Goal: Transaction & Acquisition: Purchase product/service

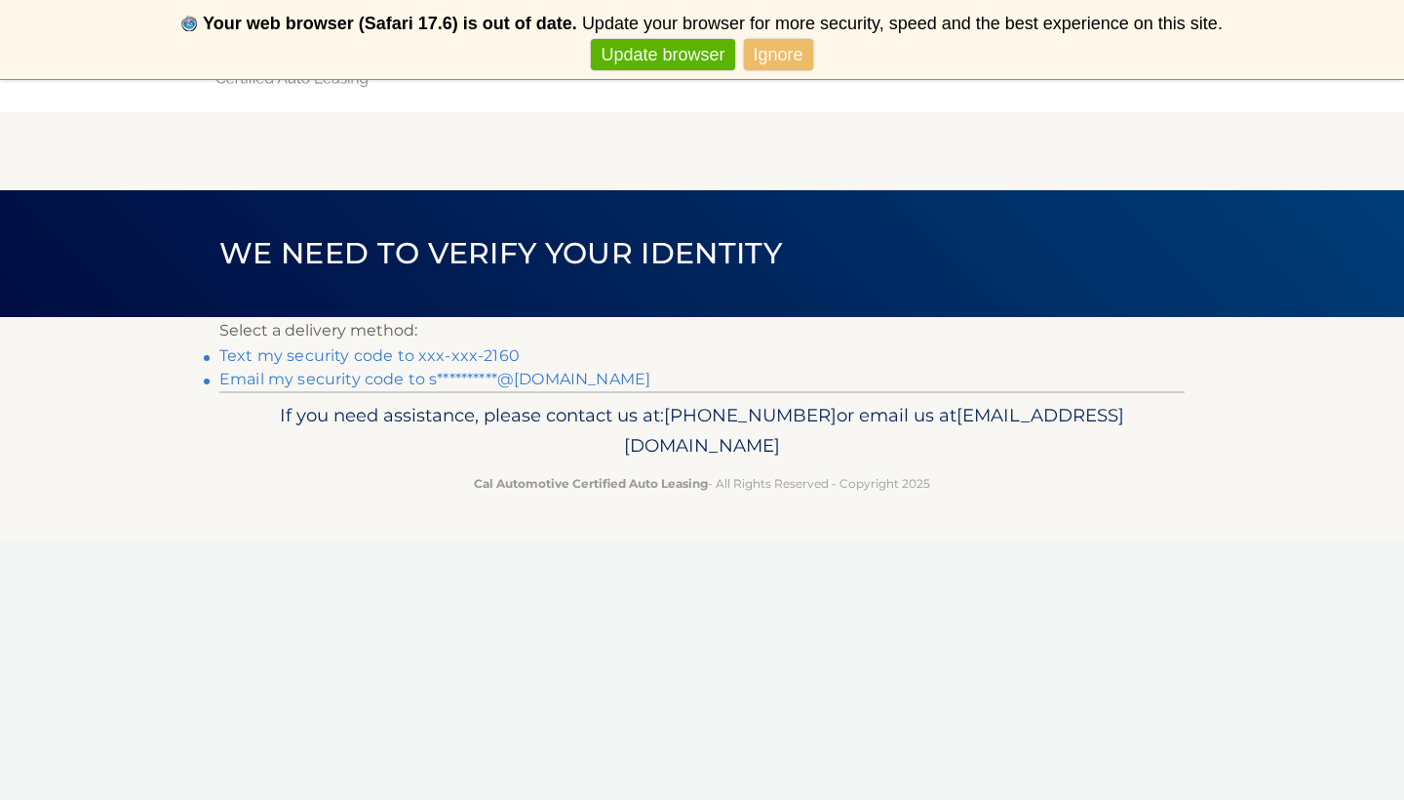
click at [494, 355] on link "Text my security code to xxx-xxx-2160" at bounding box center [369, 355] width 300 height 19
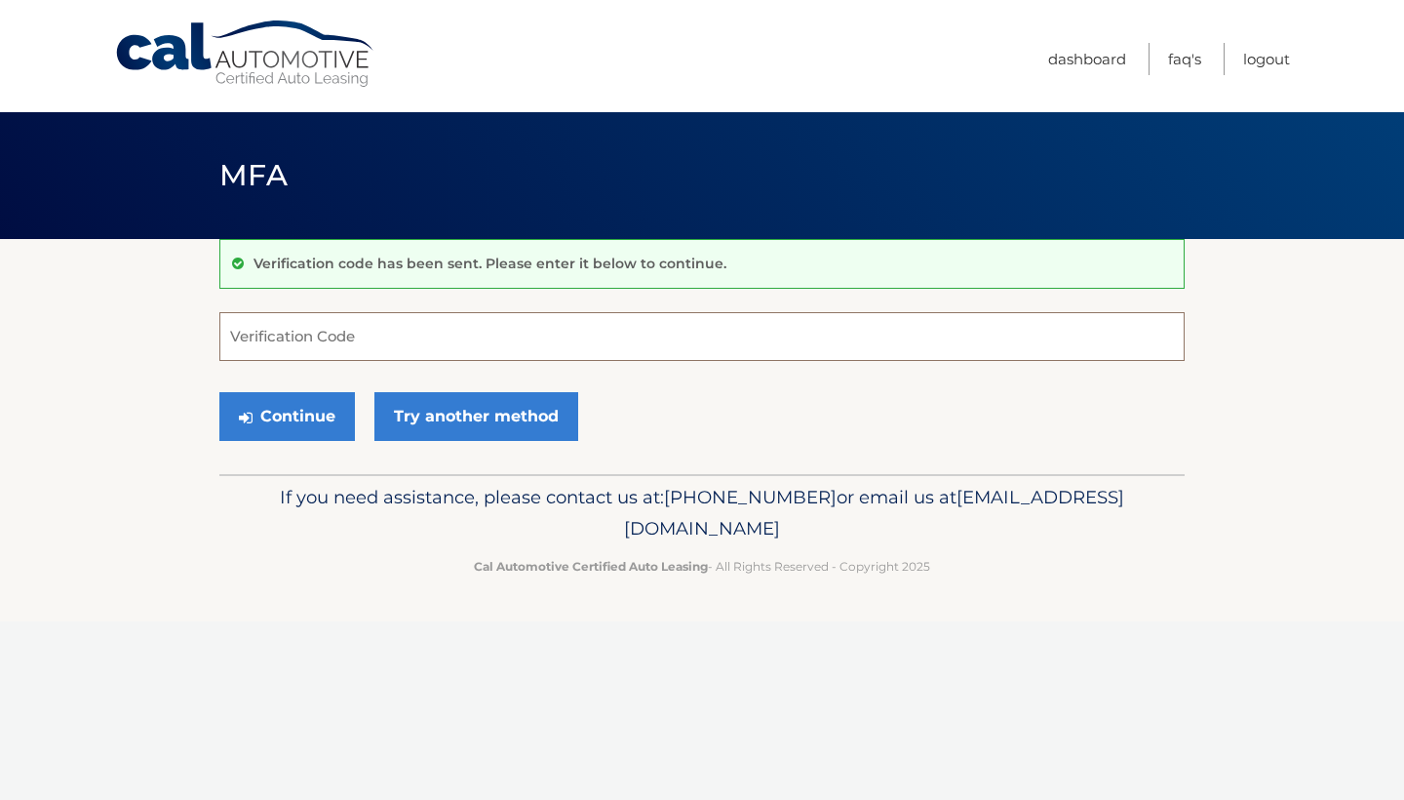
click at [456, 332] on input "Verification Code" at bounding box center [701, 336] width 965 height 49
type input "357562"
click at [287, 415] on button "Continue" at bounding box center [287, 416] width 136 height 49
click at [335, 418] on button "Continue" at bounding box center [287, 416] width 136 height 49
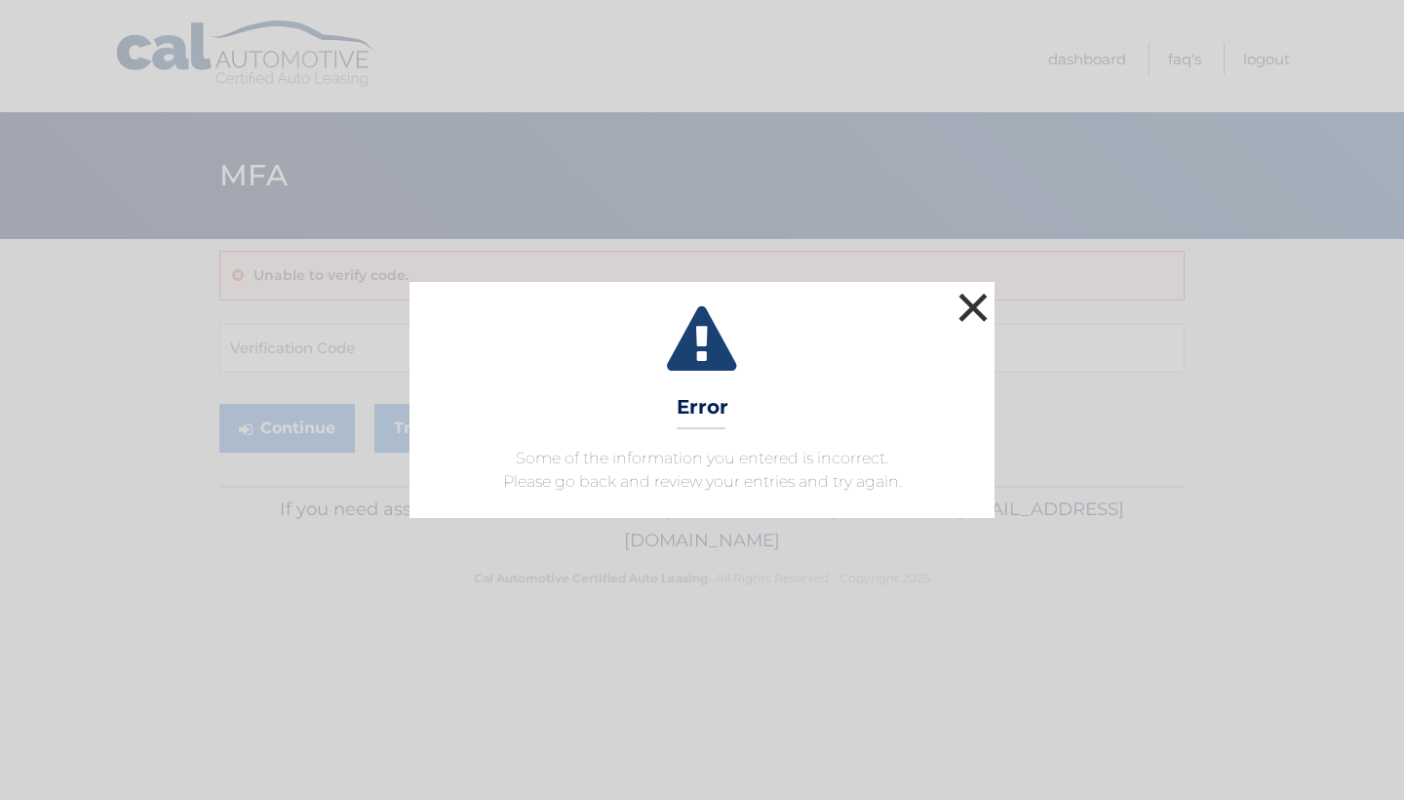
click at [970, 303] on button "×" at bounding box center [973, 307] width 39 height 39
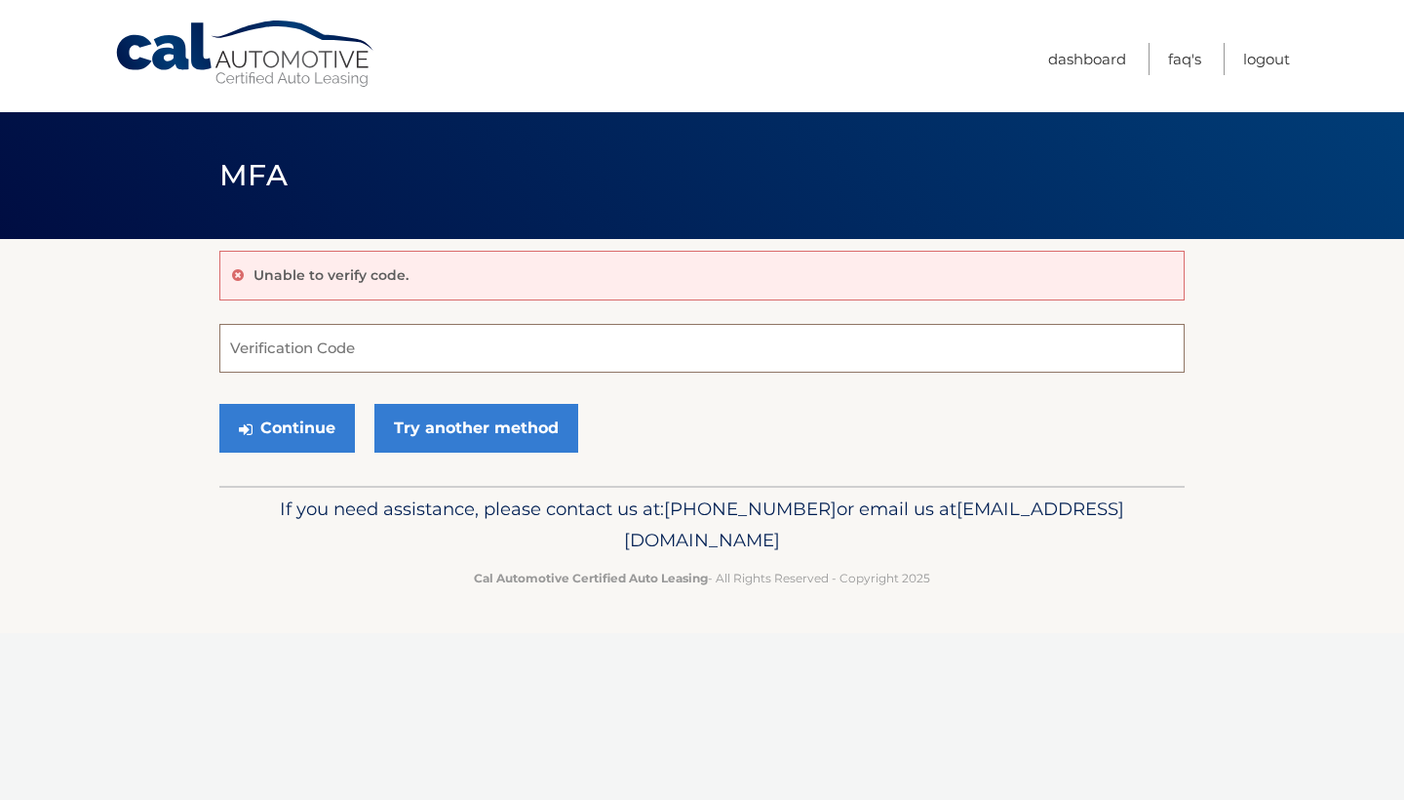
click at [377, 350] on input "Verification Code" at bounding box center [701, 348] width 965 height 49
paste input "357562"
type input "357562"
click at [287, 427] on button "Continue" at bounding box center [287, 428] width 136 height 49
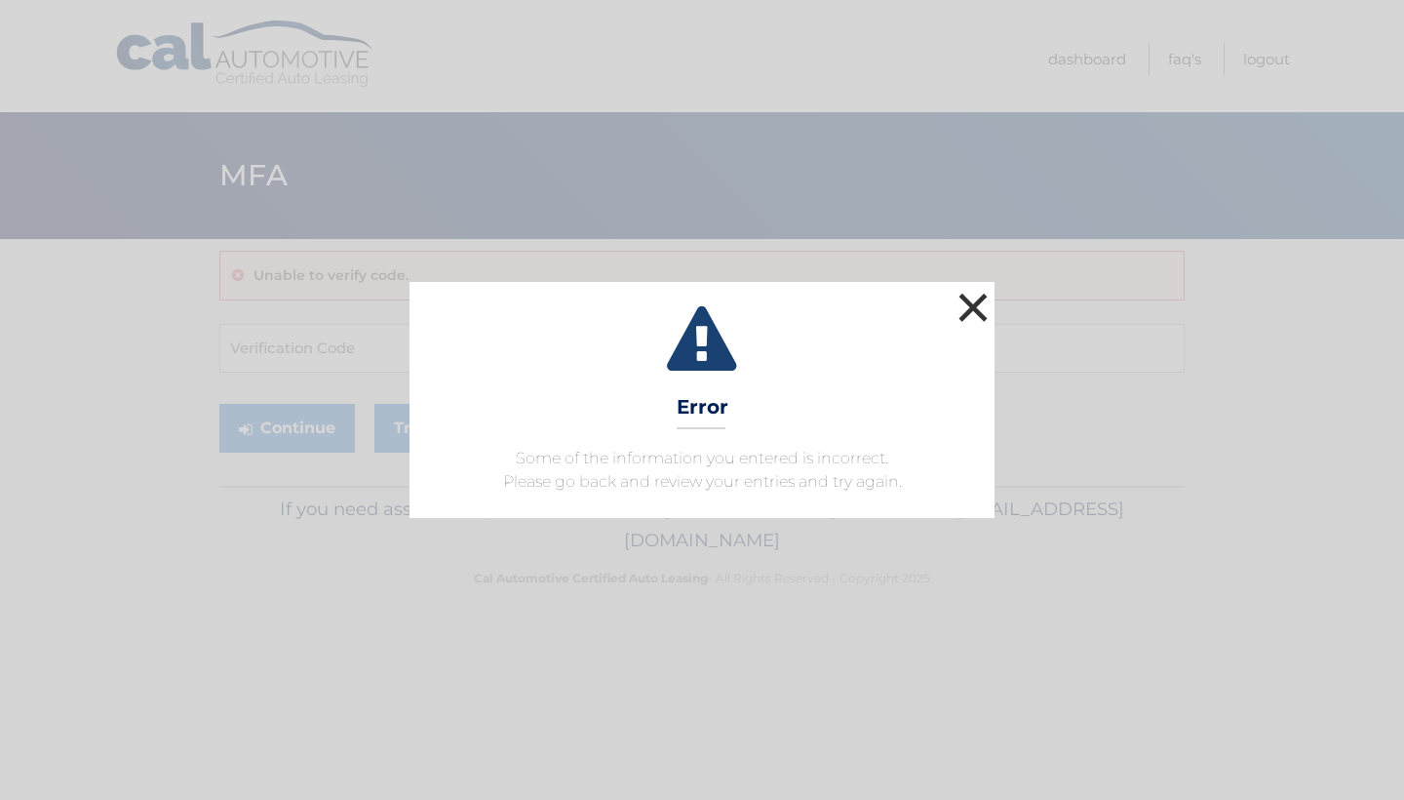
click at [978, 299] on button "×" at bounding box center [973, 307] width 39 height 39
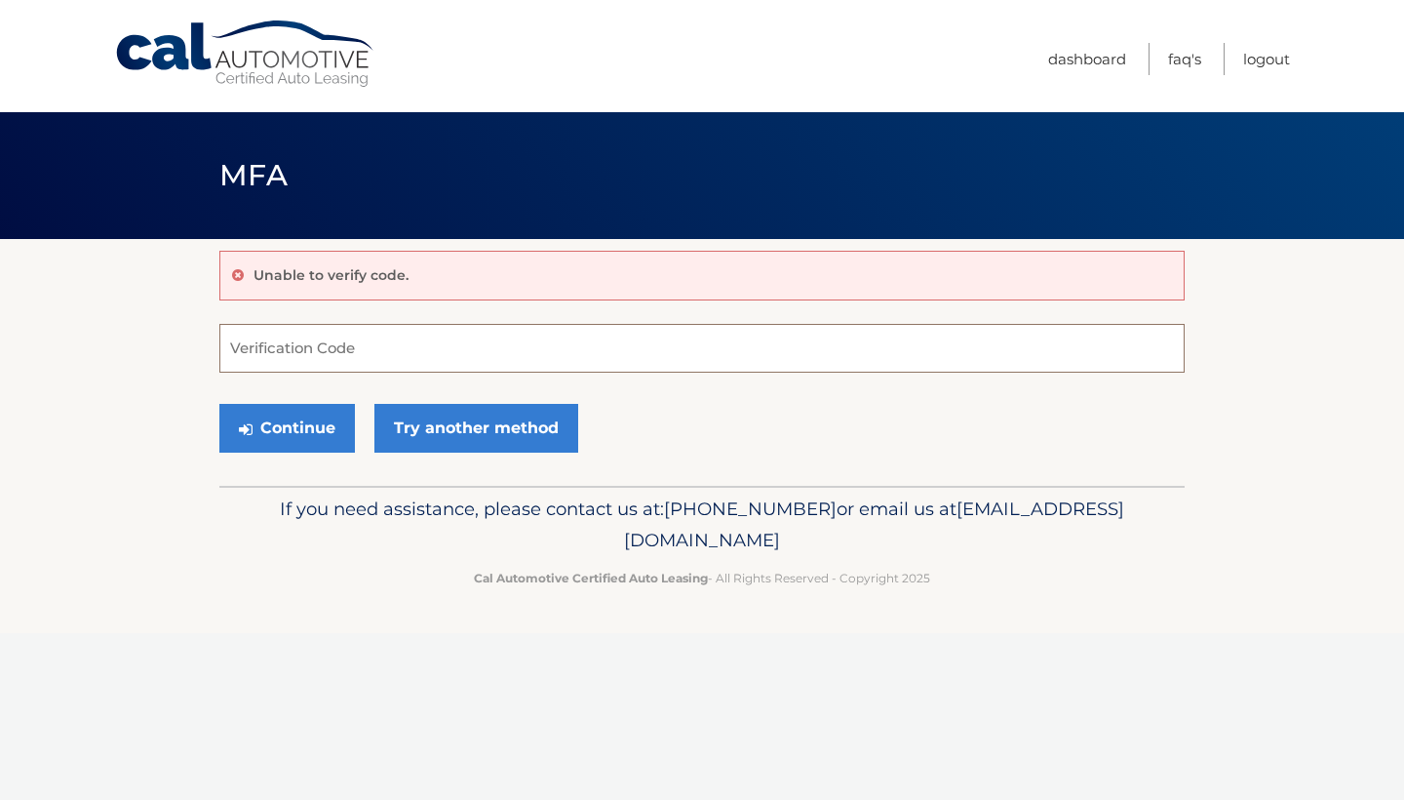
click at [367, 348] on input "Verification Code" at bounding box center [701, 348] width 965 height 49
type input "357562"
click at [286, 413] on button "Continue" at bounding box center [287, 428] width 136 height 49
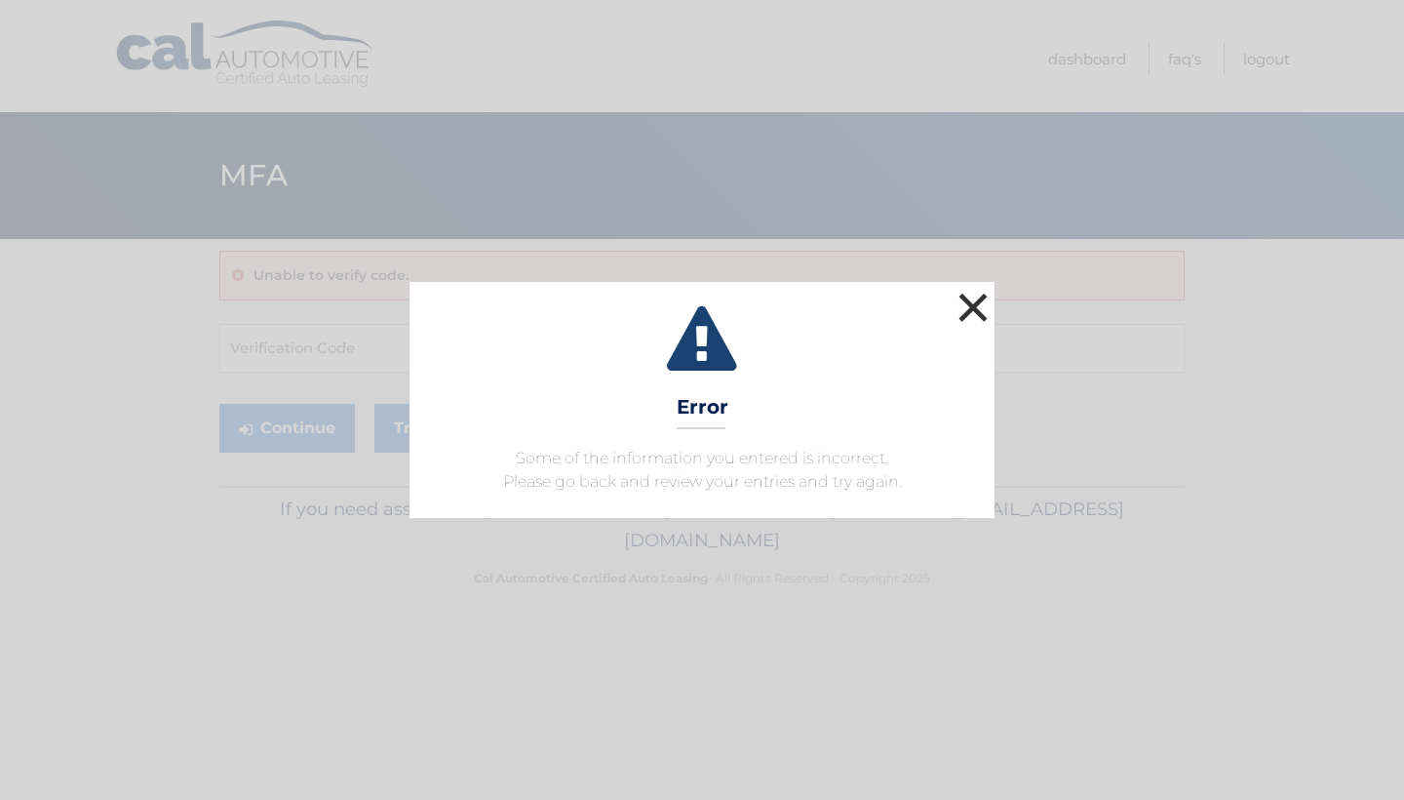
click at [974, 306] on button "×" at bounding box center [973, 307] width 39 height 39
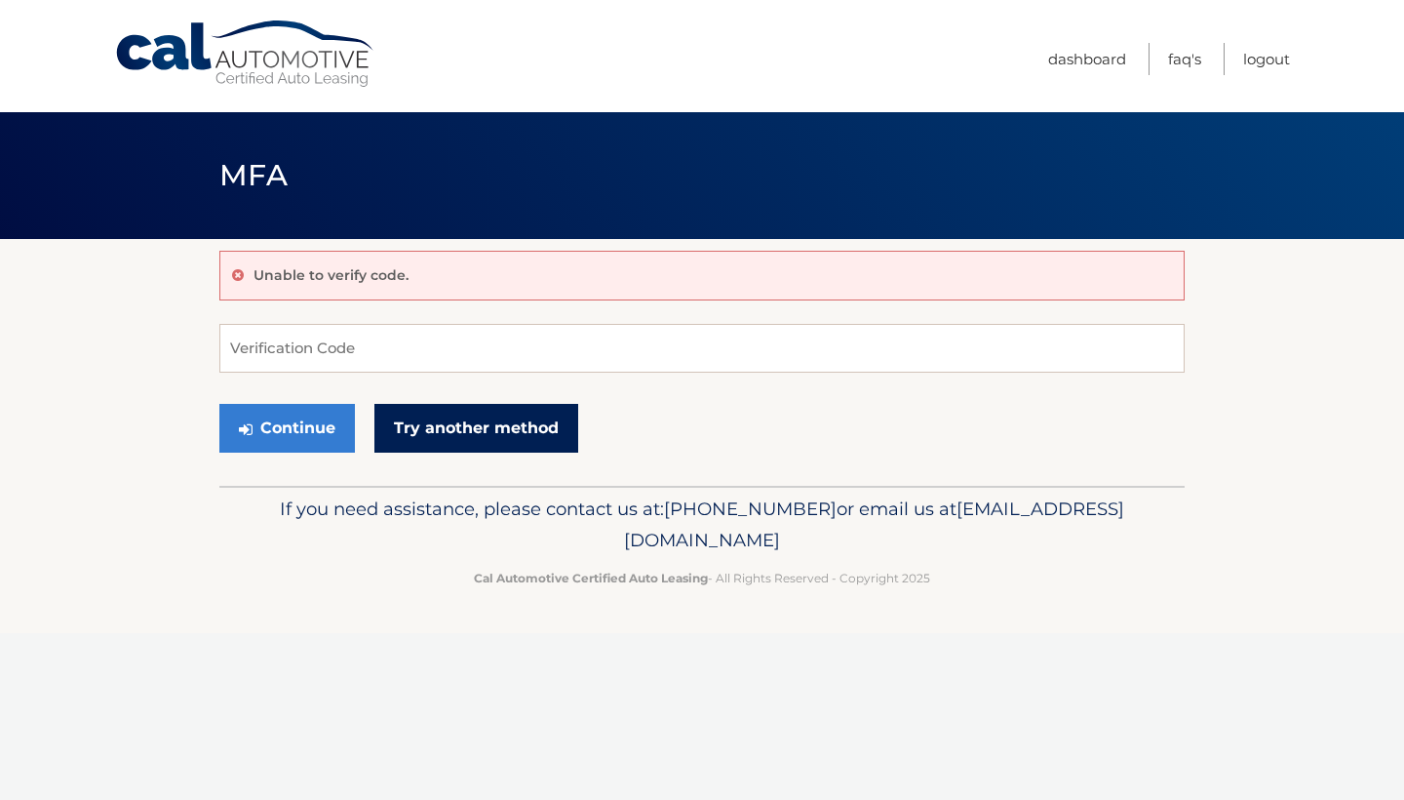
click at [481, 421] on link "Try another method" at bounding box center [476, 428] width 204 height 49
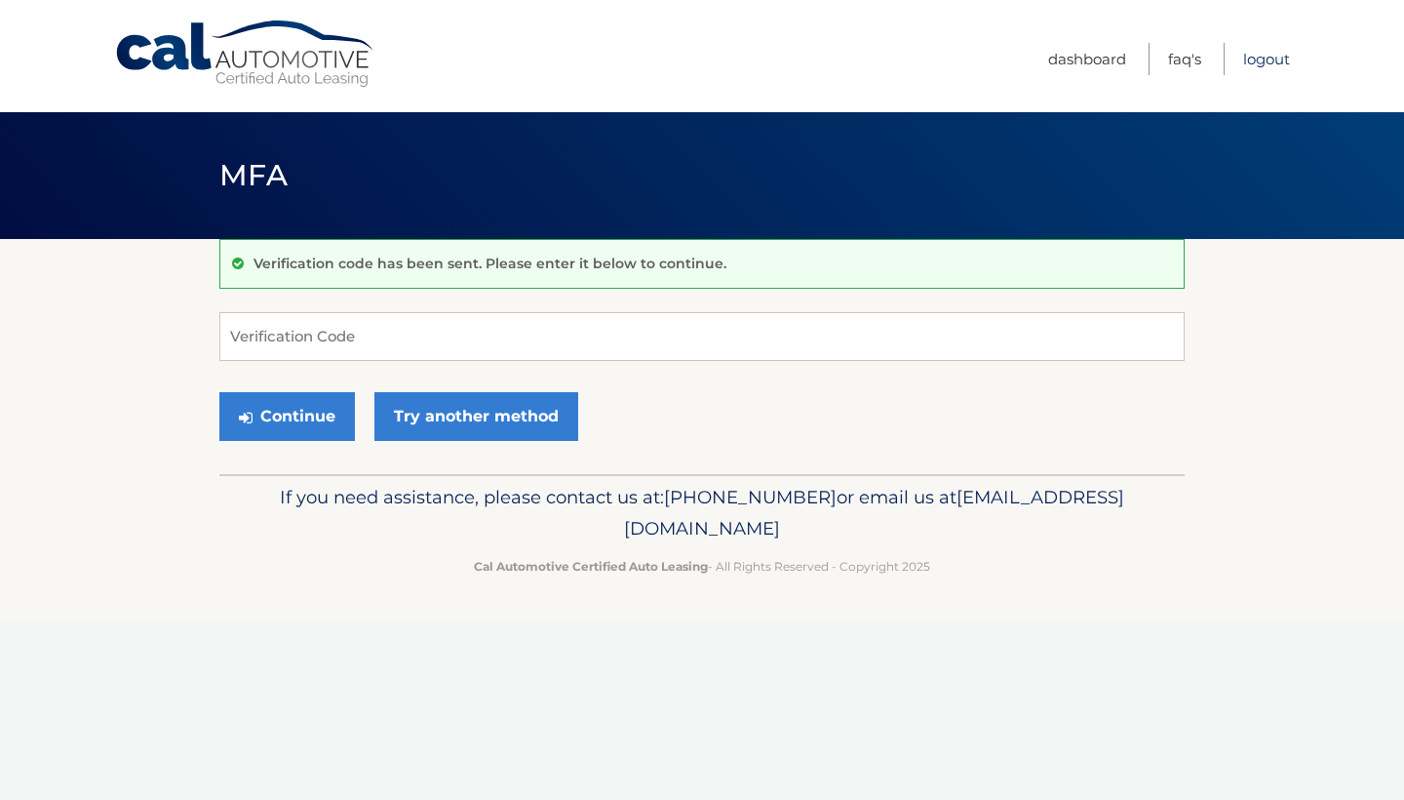
click at [1274, 61] on link "Logout" at bounding box center [1266, 59] width 47 height 32
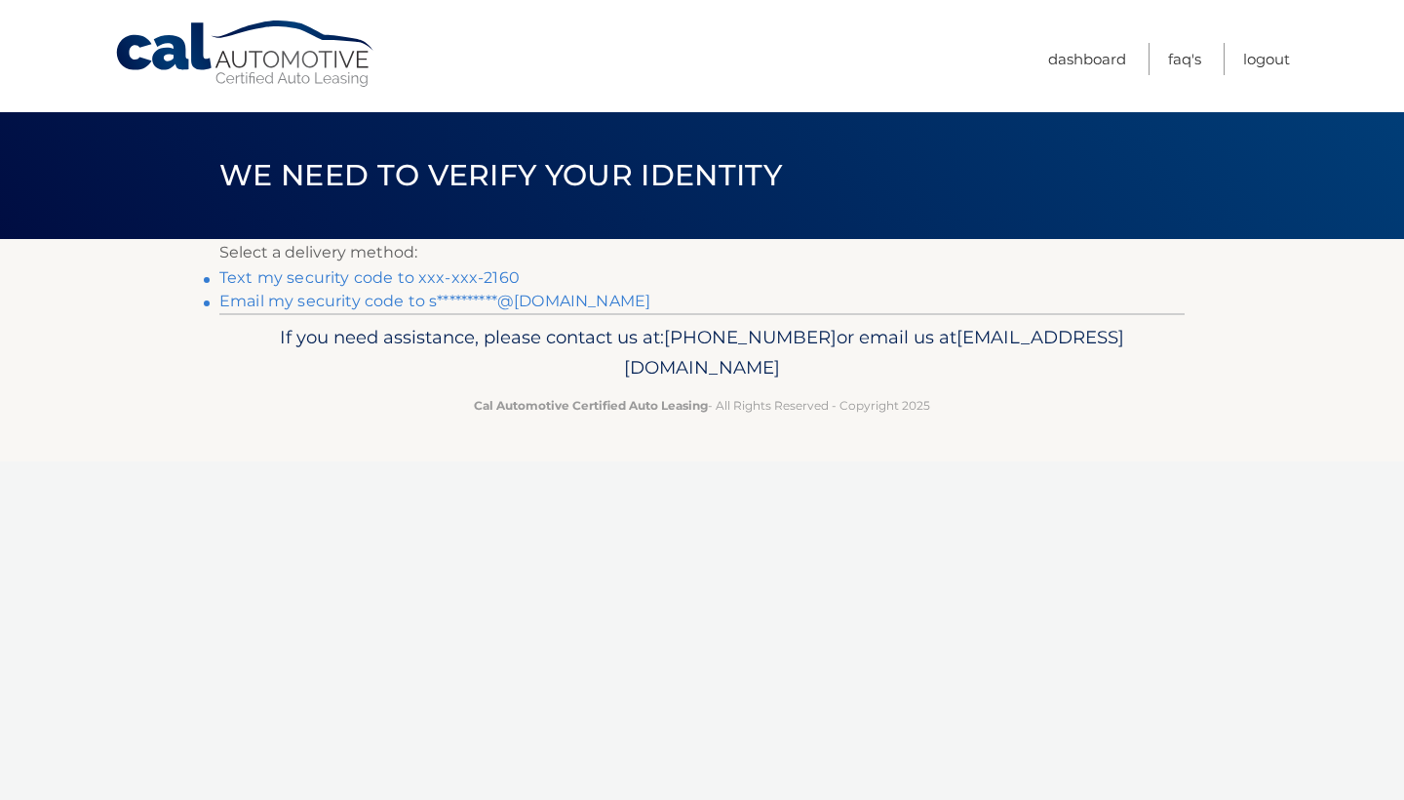
click at [327, 280] on link "Text my security code to xxx-xxx-2160" at bounding box center [369, 277] width 300 height 19
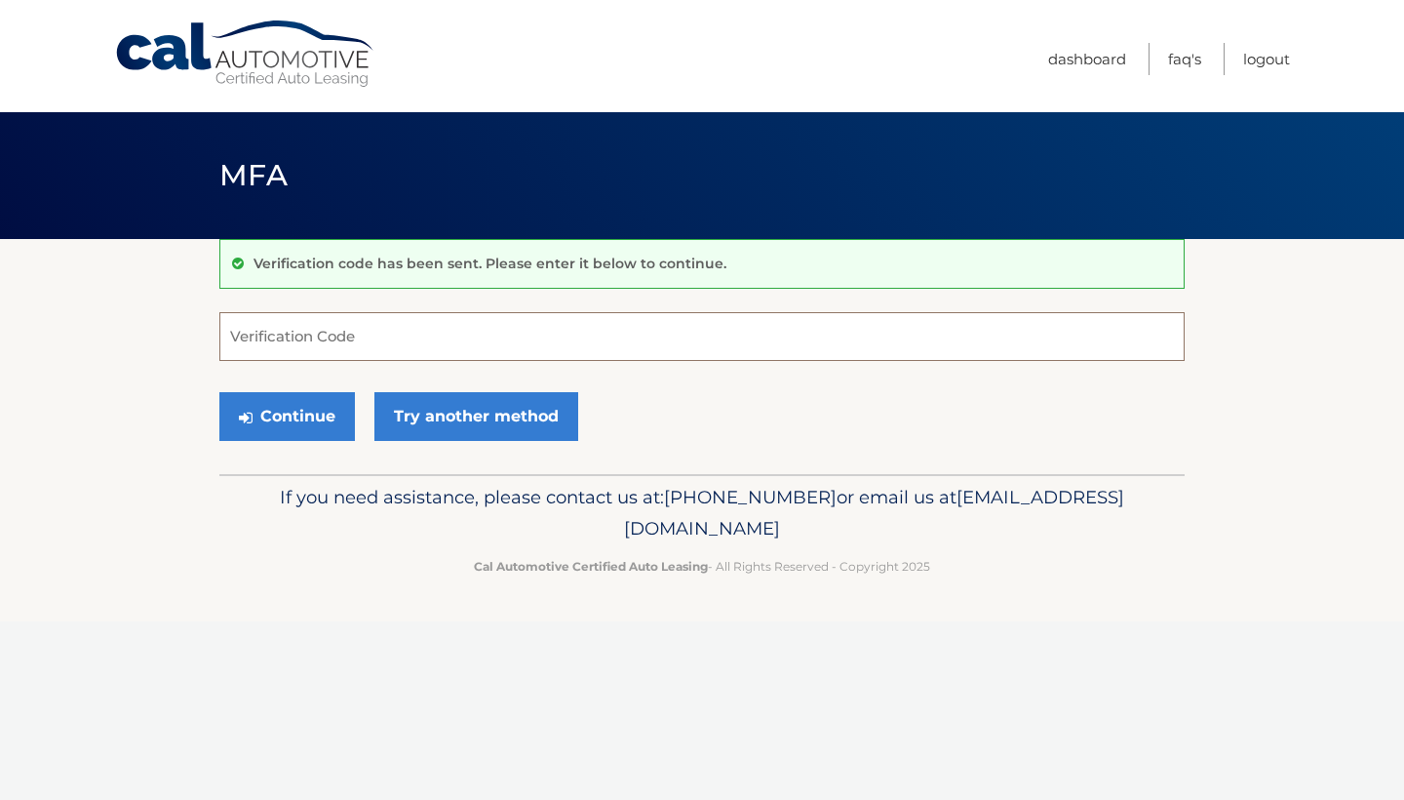
click at [414, 349] on input "Verification Code" at bounding box center [701, 336] width 965 height 49
type input "919379"
click at [296, 420] on button "Continue" at bounding box center [287, 416] width 136 height 49
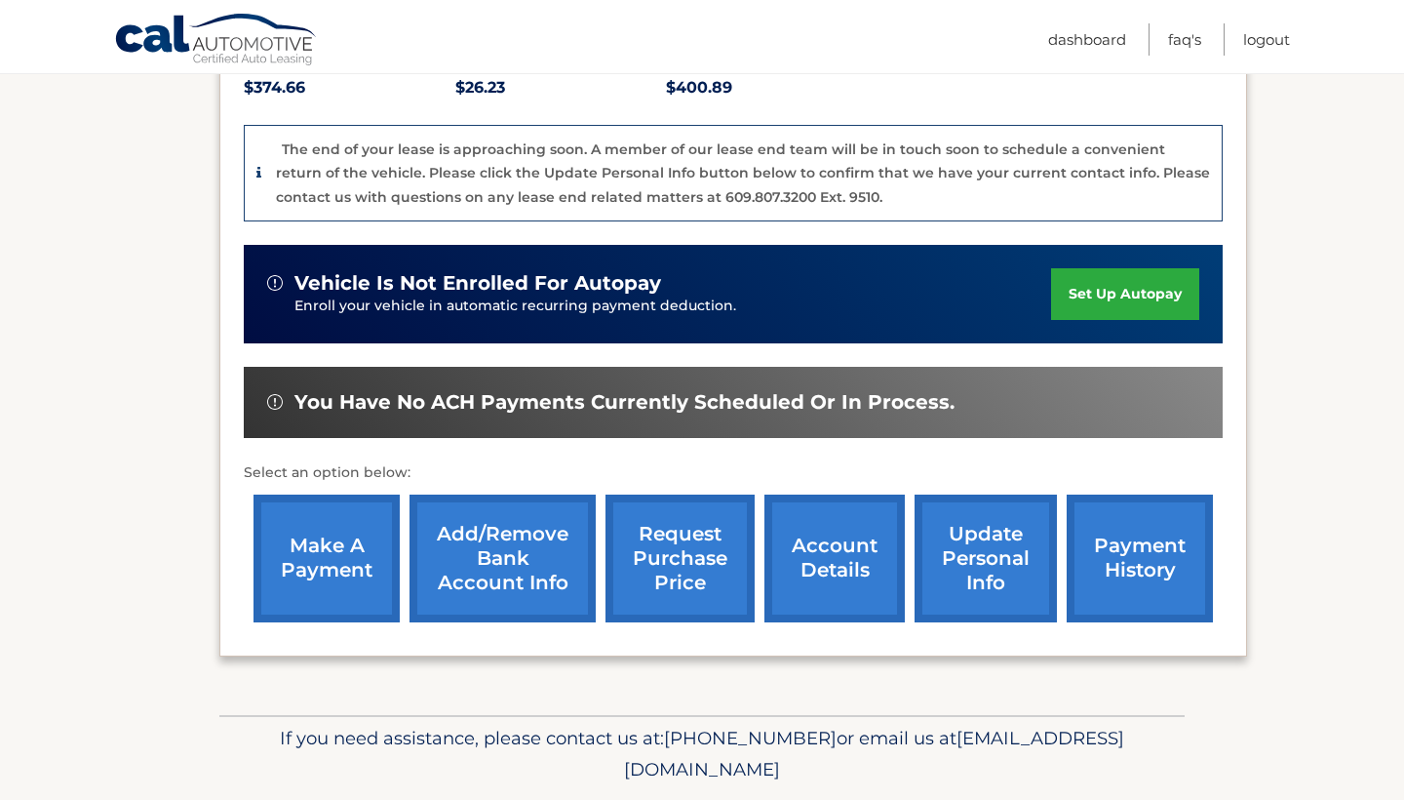
scroll to position [442, 0]
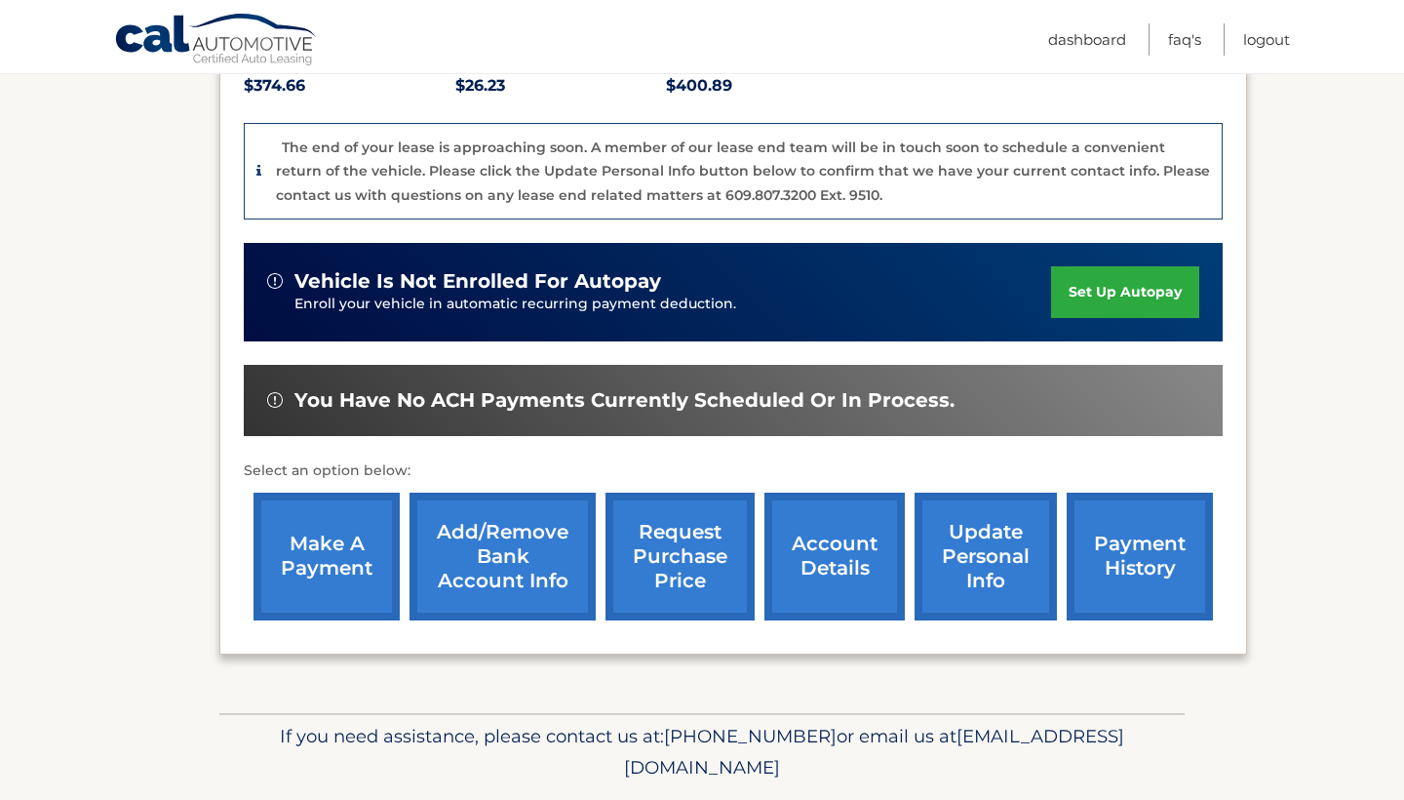
click at [324, 558] on link "make a payment" at bounding box center [327, 556] width 146 height 128
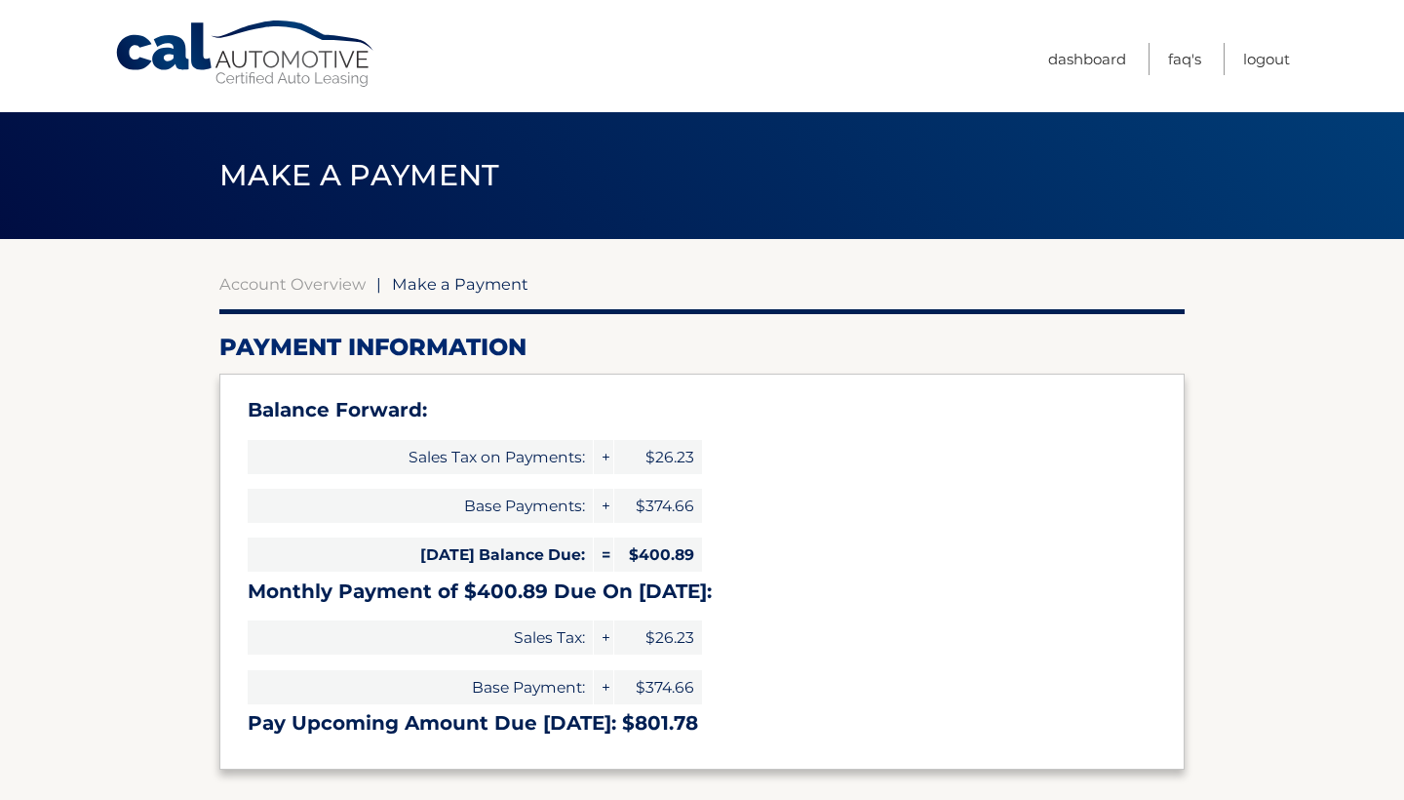
select select "YTlkMTJlYjctODMyOS00ZmE1LWFkYjctY2YxMTVkNzM0MDQ0"
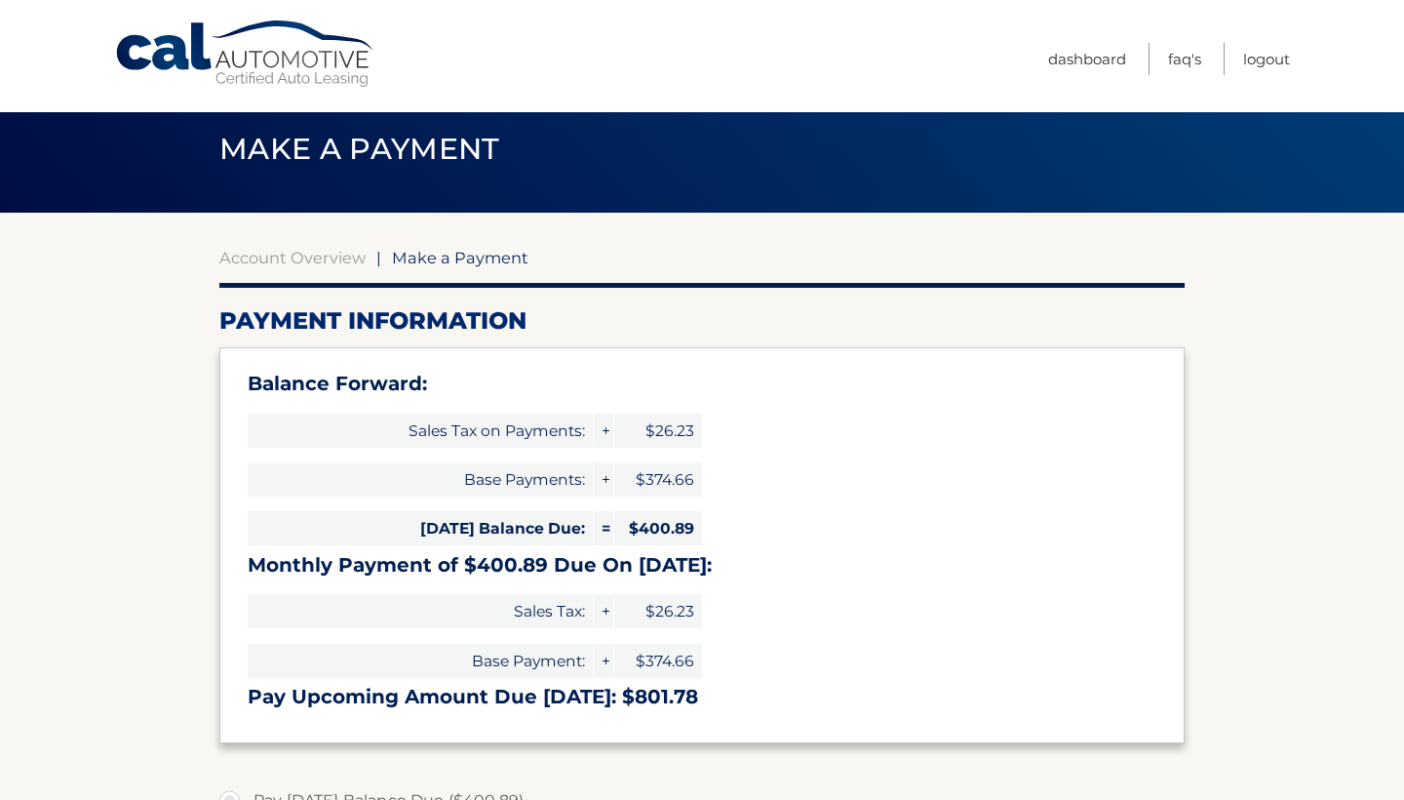
scroll to position [25, 0]
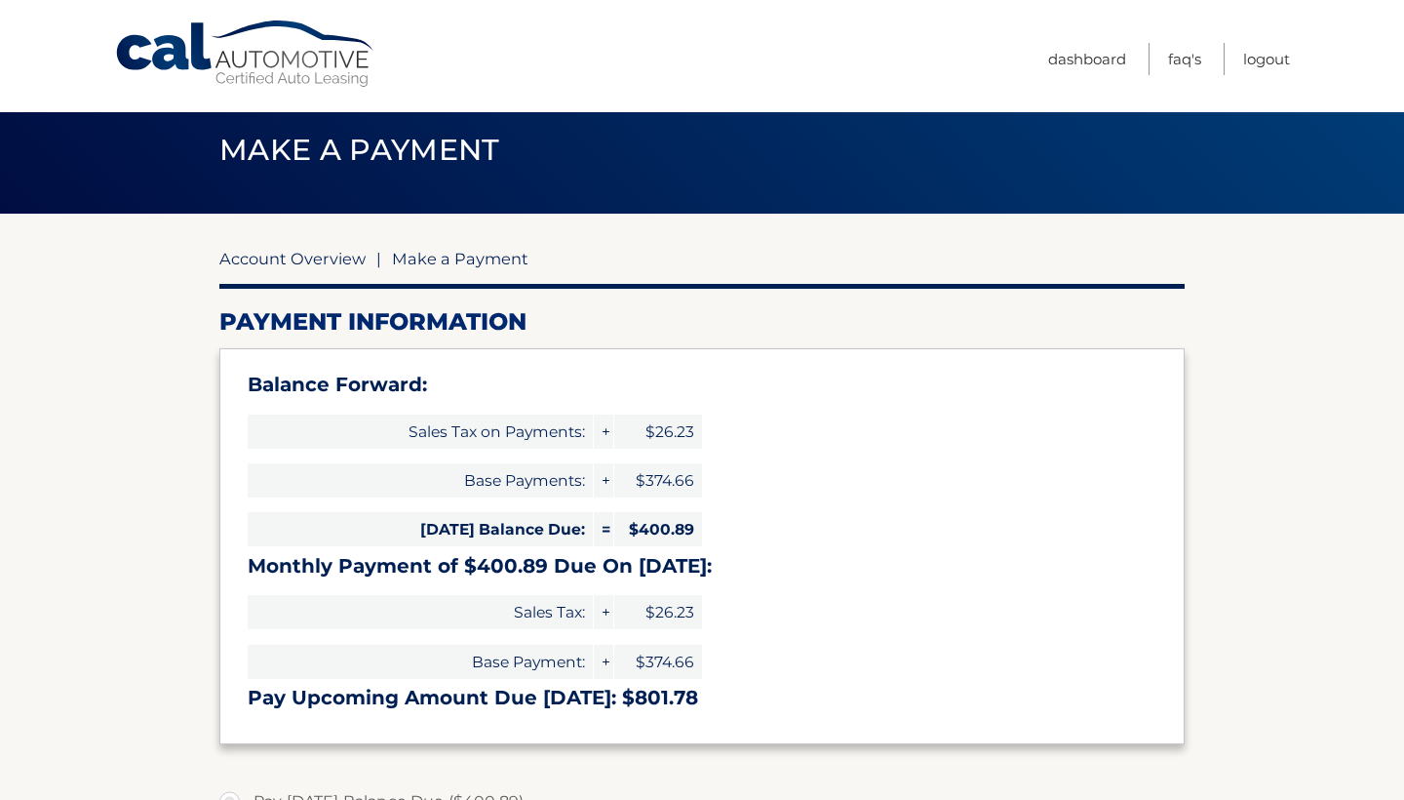
click at [343, 260] on link "Account Overview" at bounding box center [292, 259] width 146 height 20
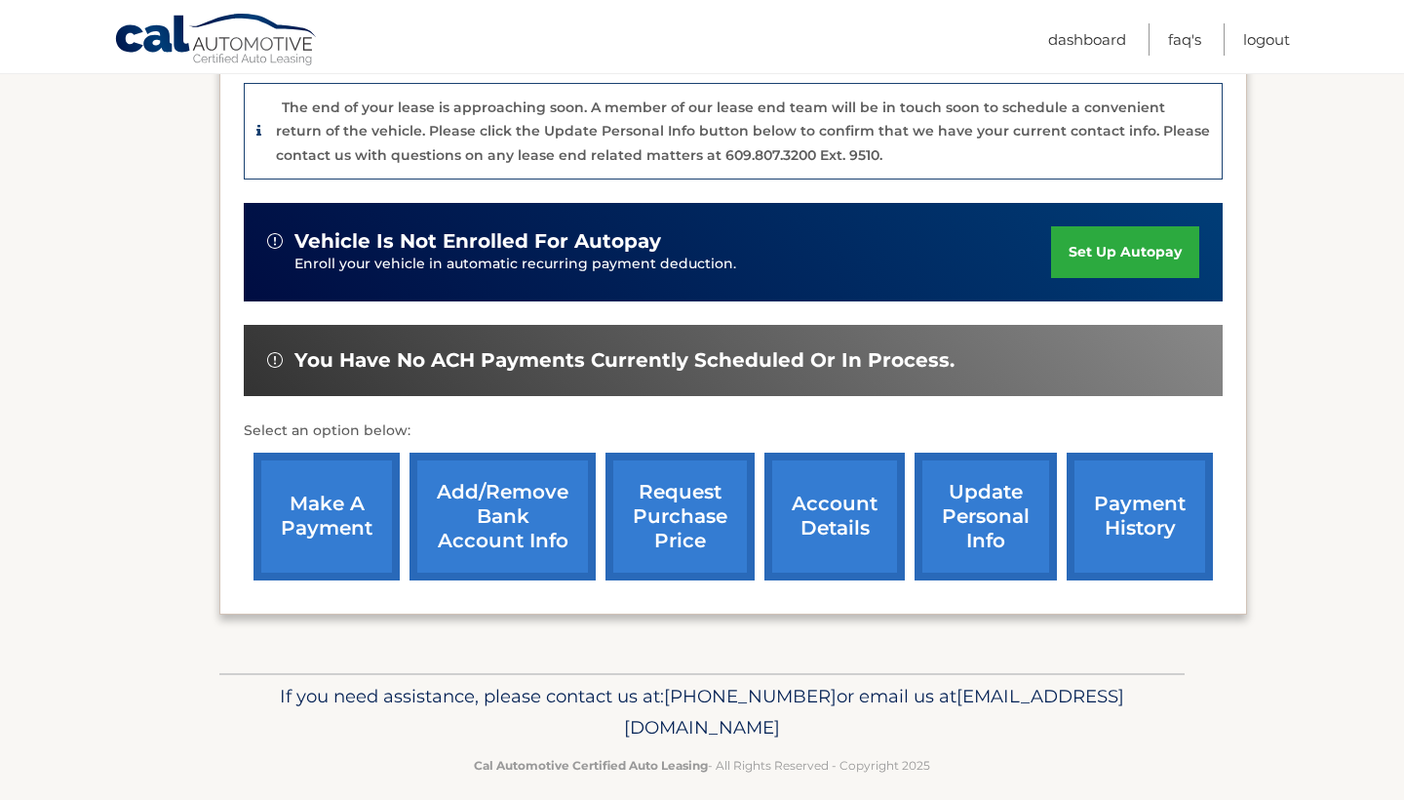
scroll to position [483, 0]
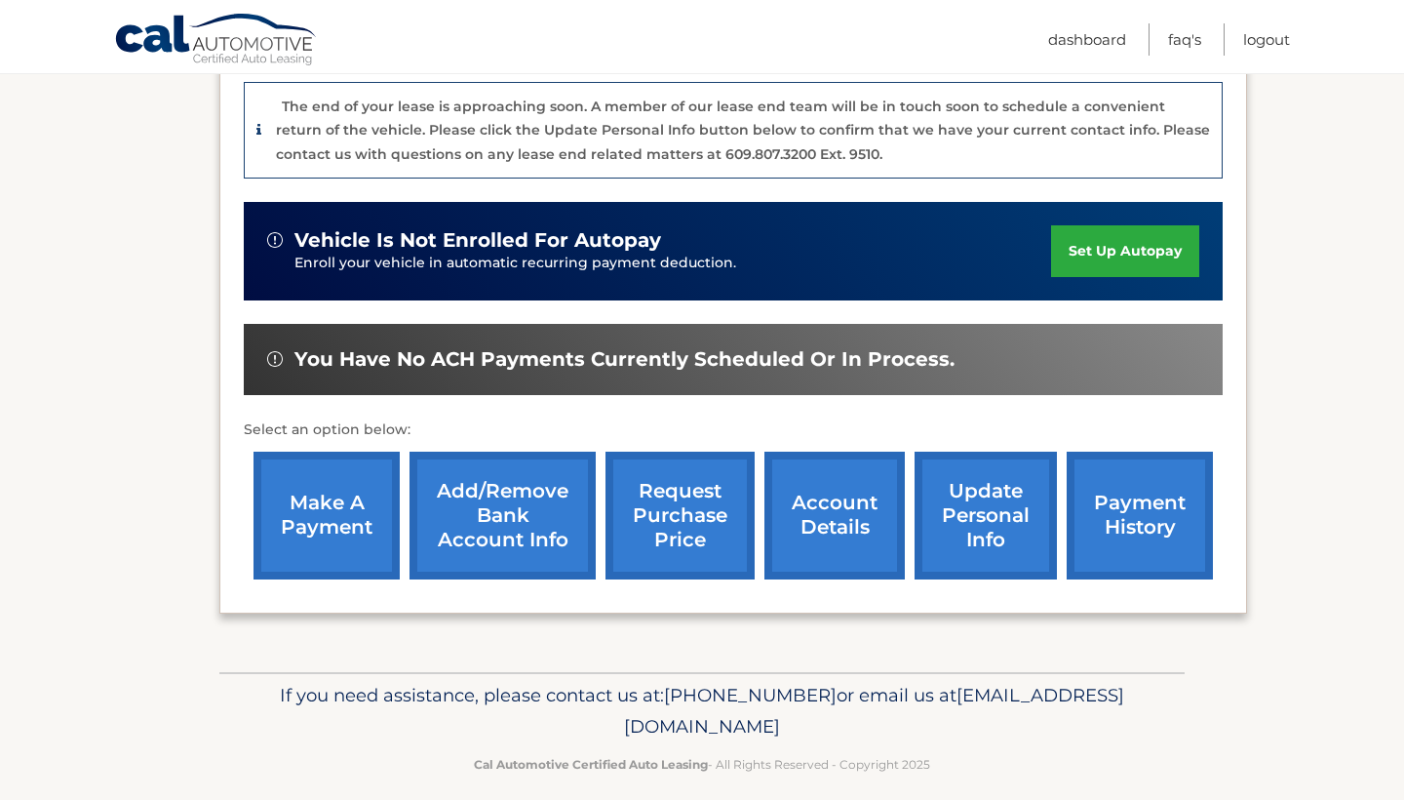
click at [1132, 497] on link "payment history" at bounding box center [1140, 516] width 146 height 128
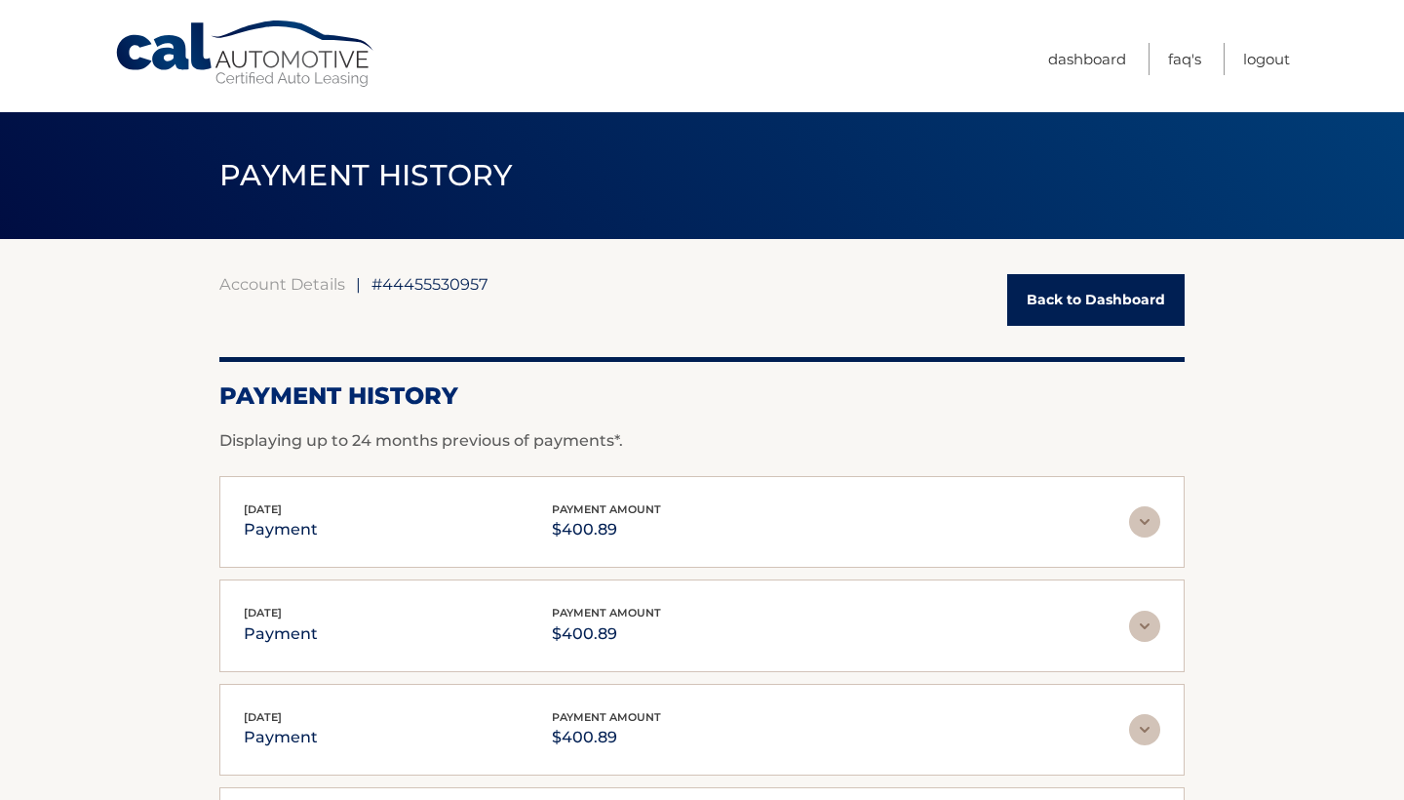
click at [1109, 286] on link "Back to Dashboard" at bounding box center [1095, 300] width 177 height 52
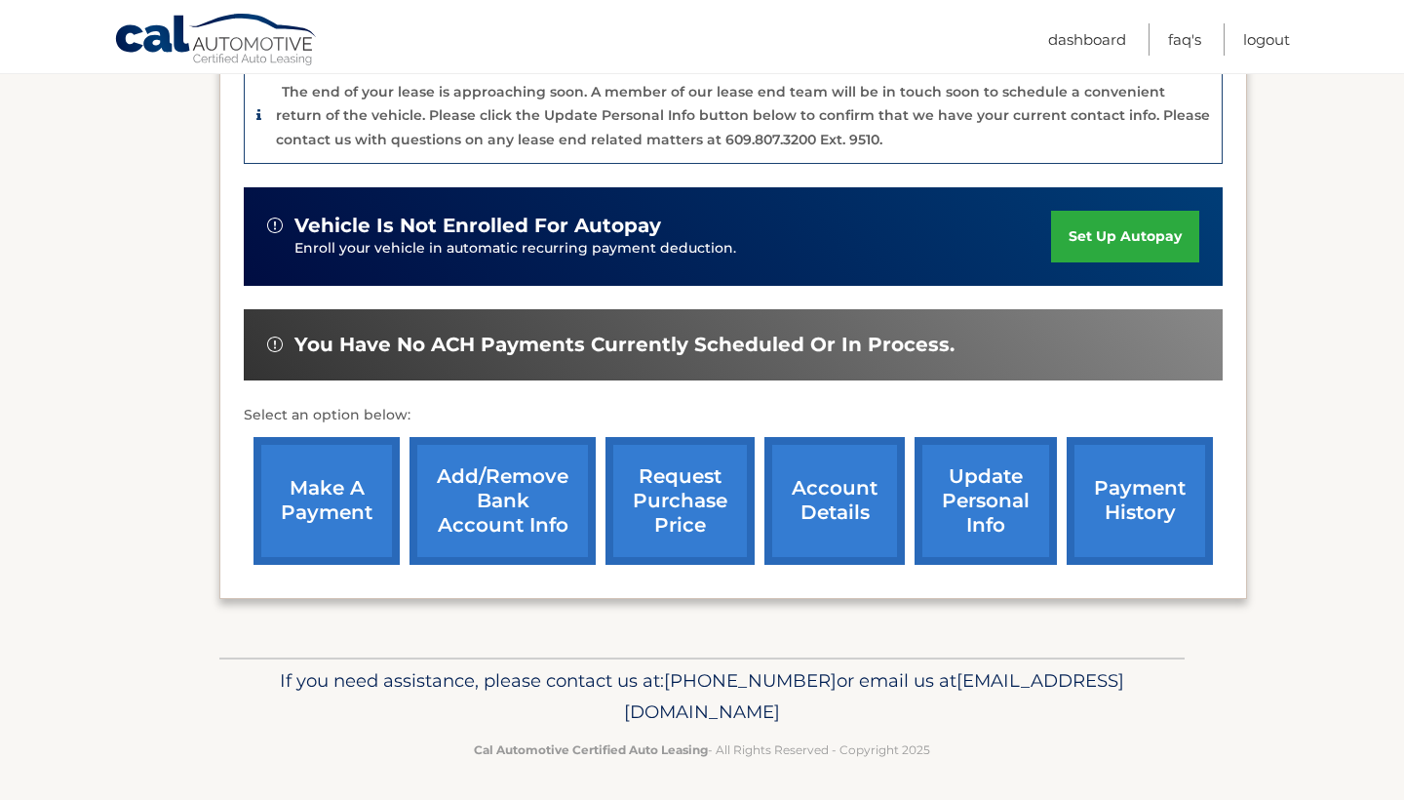
scroll to position [496, 0]
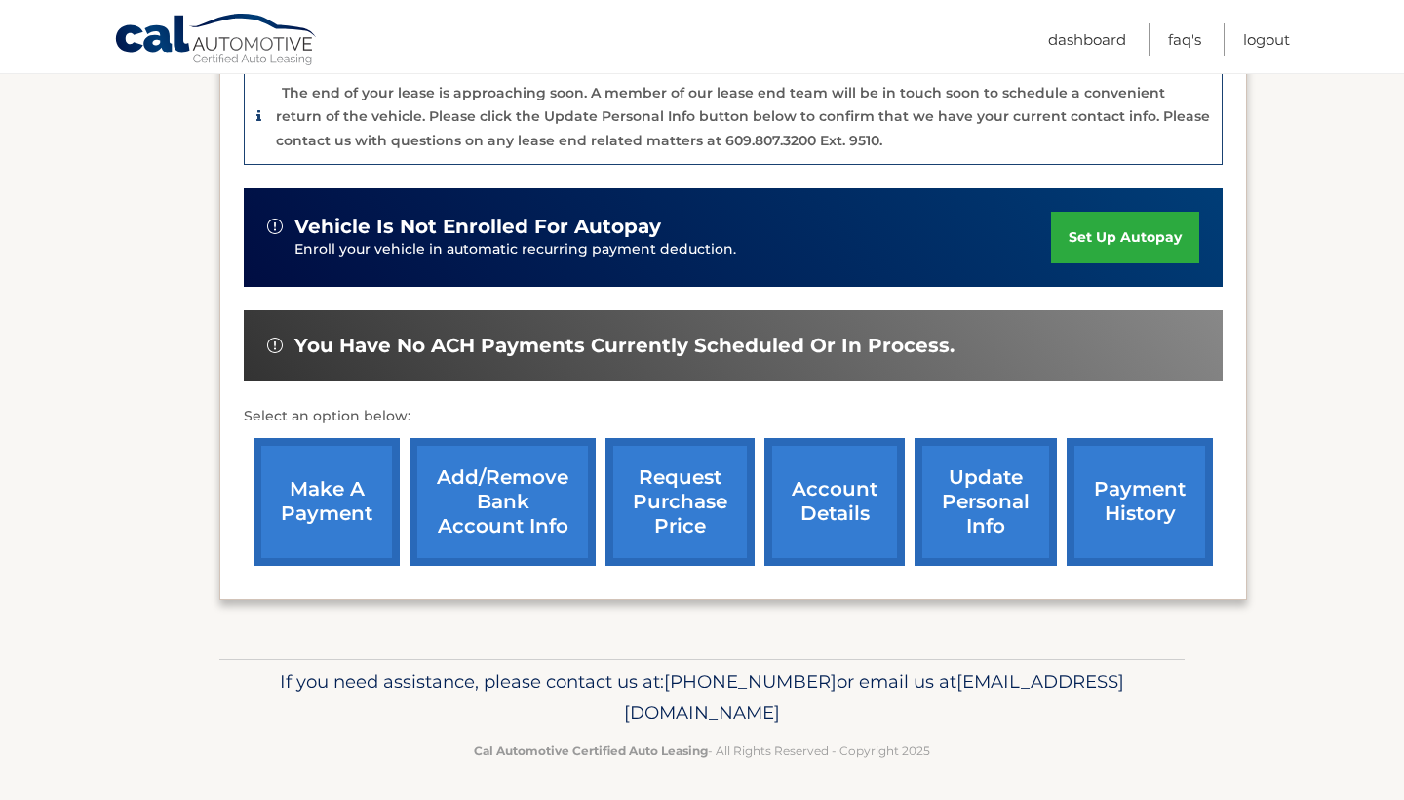
click at [1154, 512] on link "payment history" at bounding box center [1140, 502] width 146 height 128
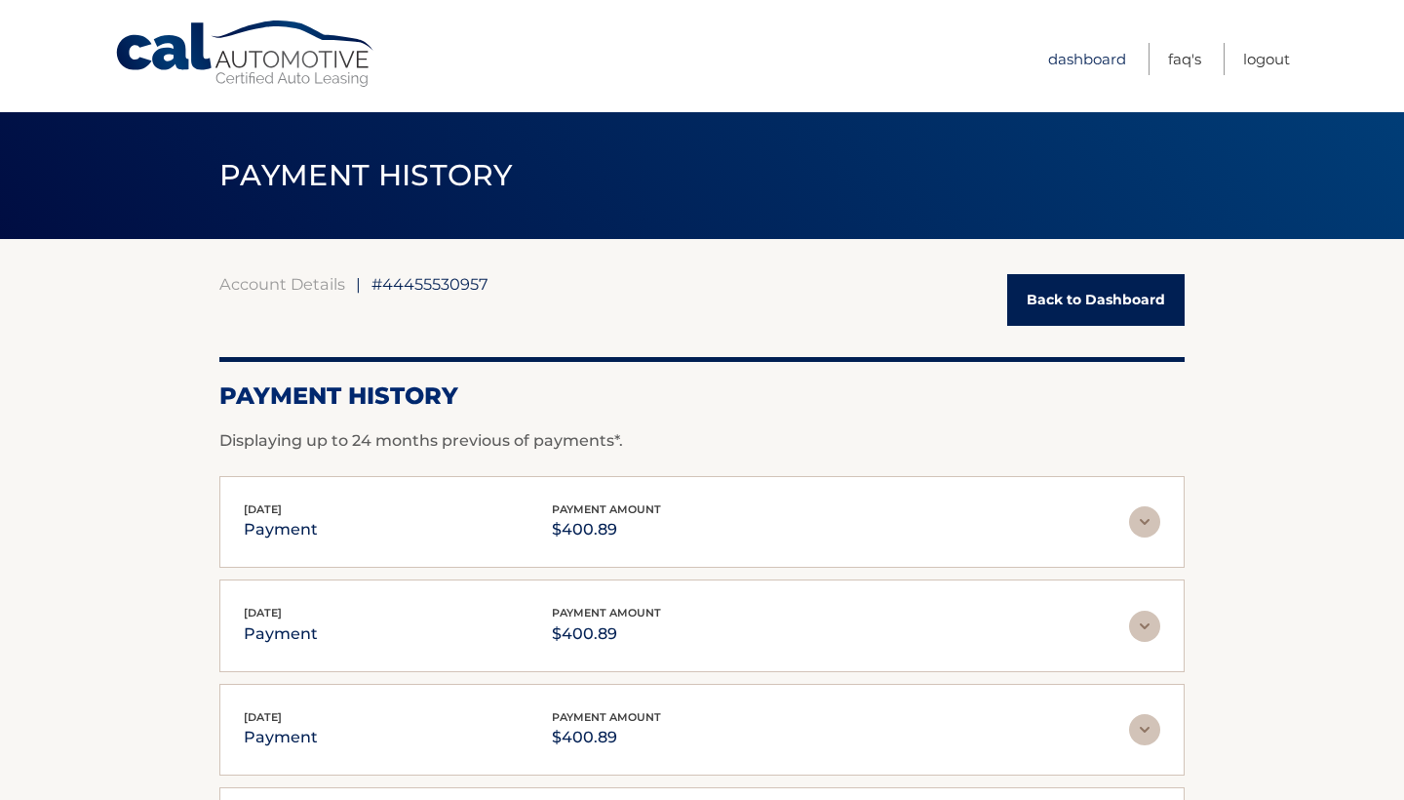
click at [1066, 60] on link "Dashboard" at bounding box center [1087, 59] width 78 height 32
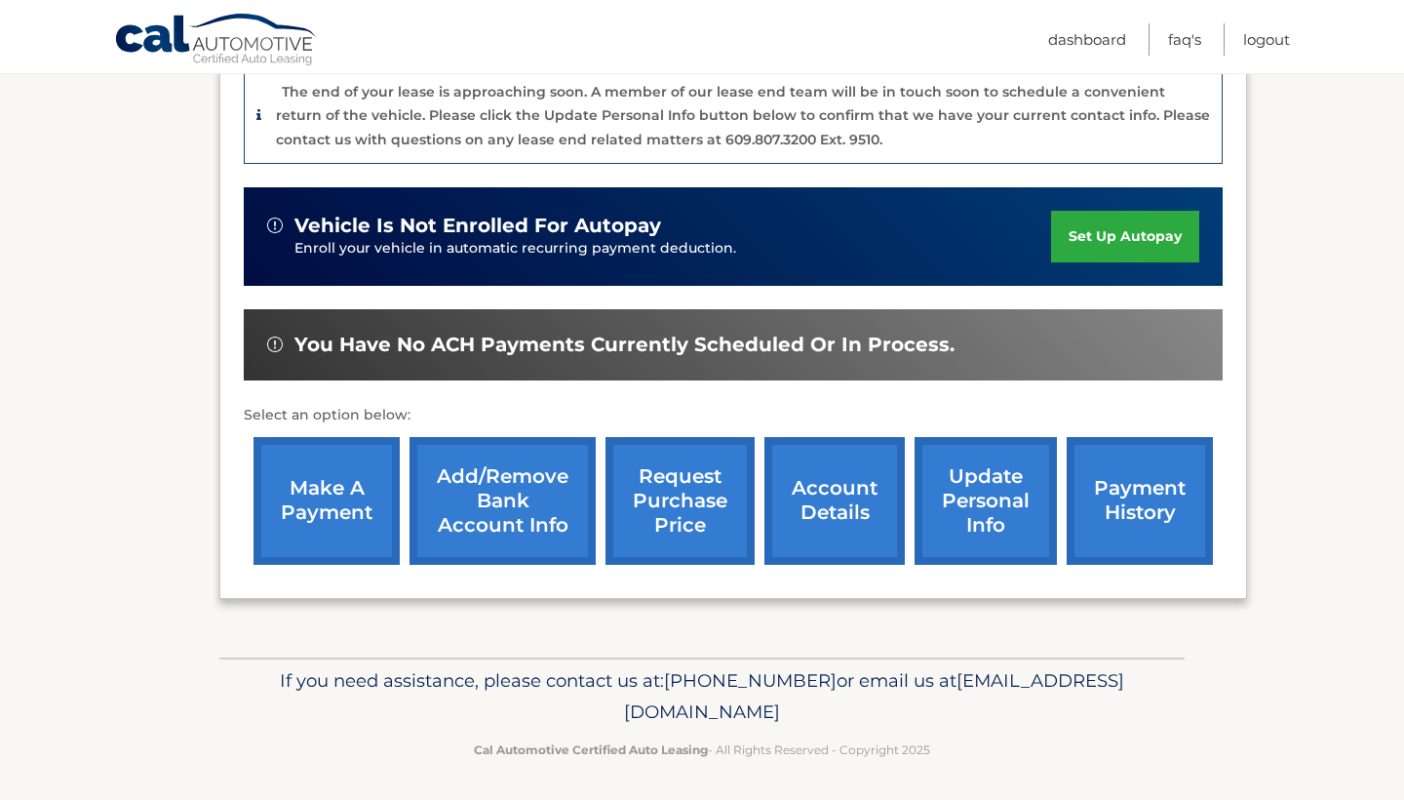
scroll to position [496, 0]
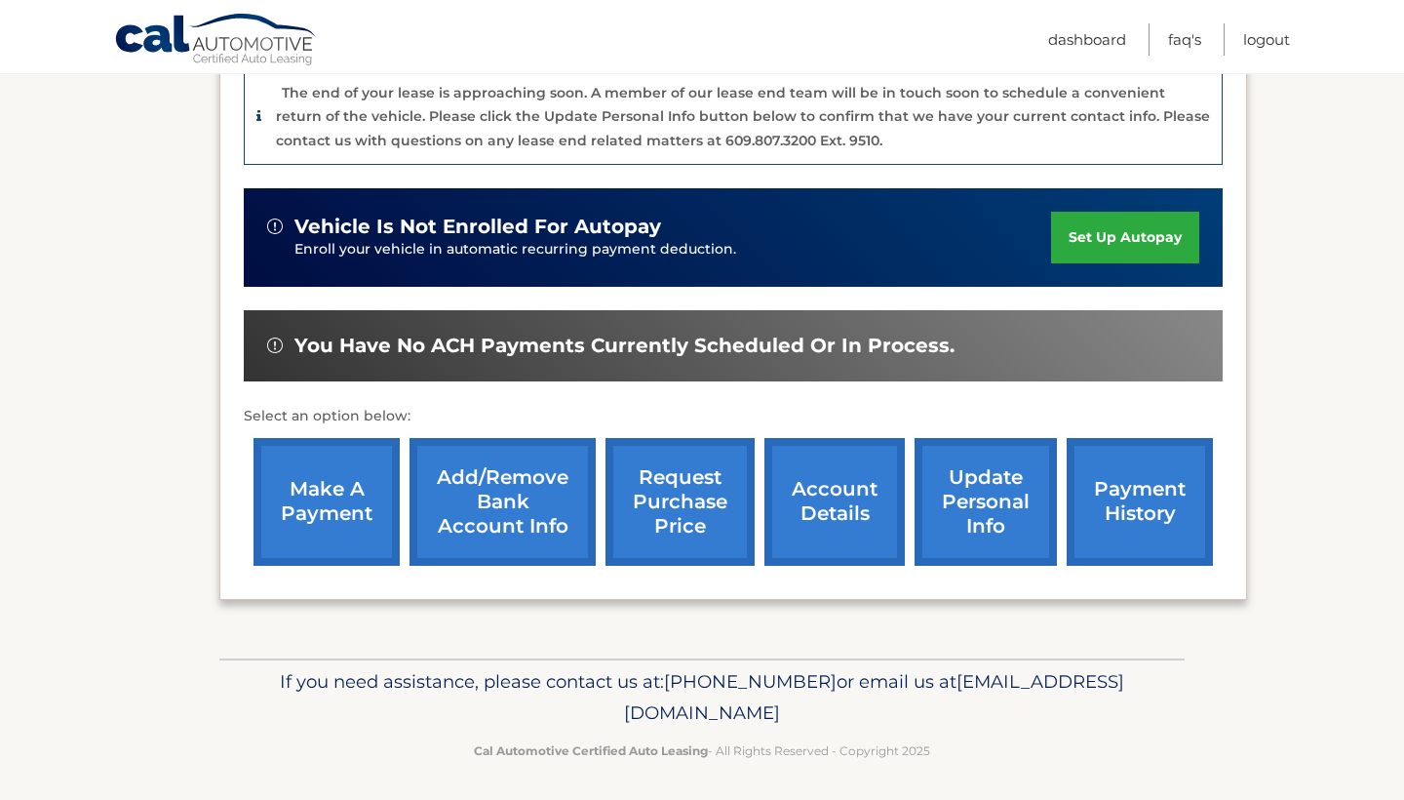
click at [290, 502] on link "make a payment" at bounding box center [327, 502] width 146 height 128
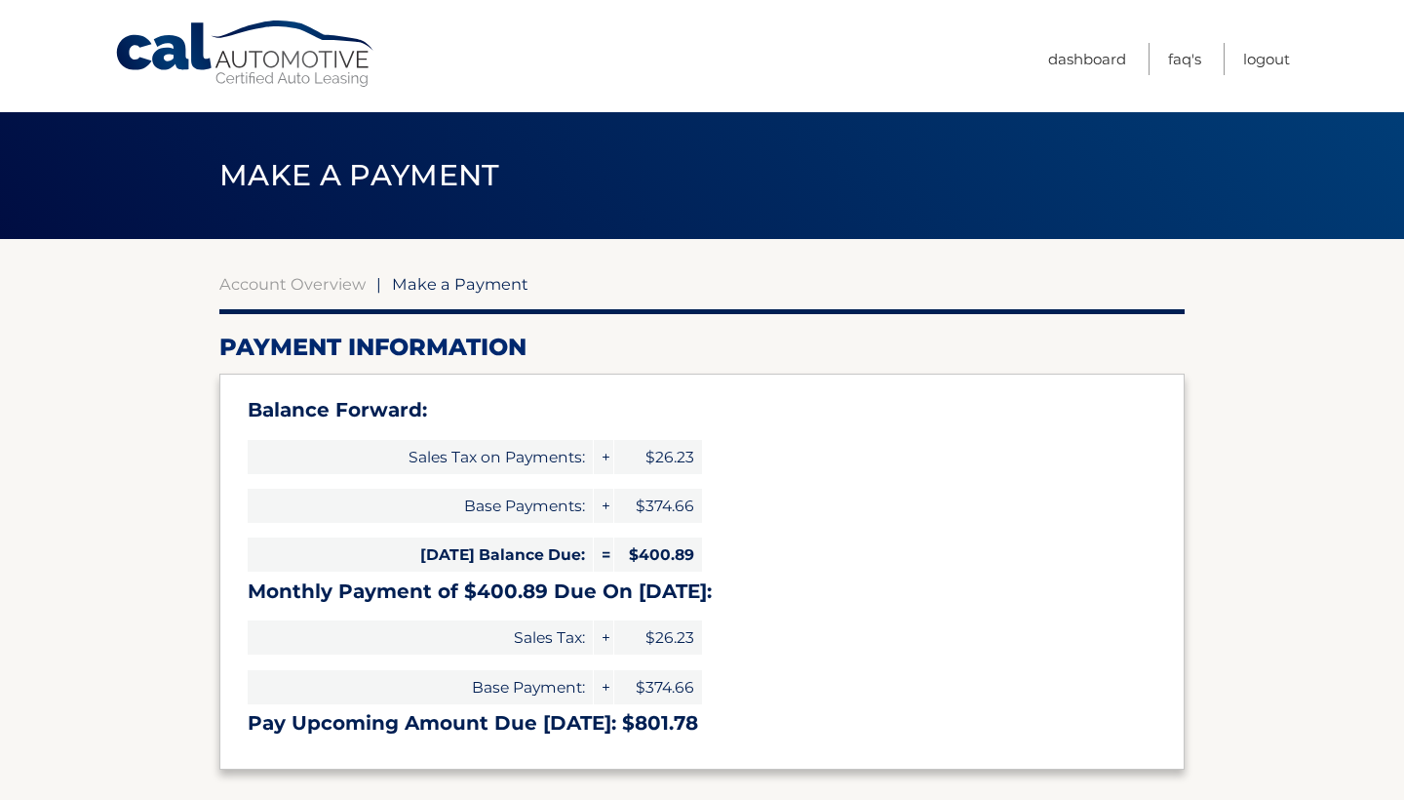
select select "YTlkMTJlYjctODMyOS00ZmE1LWFkYjctY2YxMTVkNzM0MDQ0"
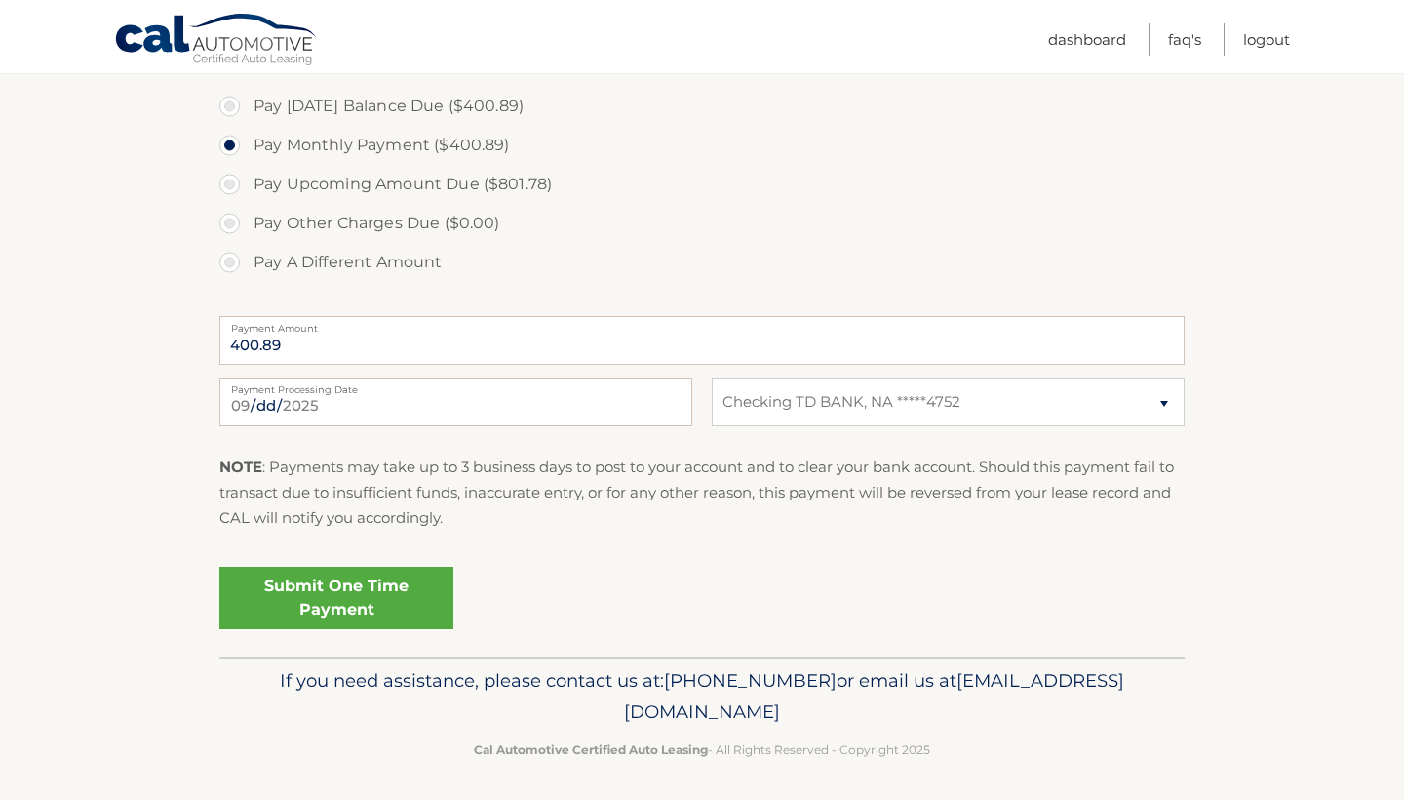
scroll to position [720, 0]
click at [364, 595] on link "Submit One Time Payment" at bounding box center [336, 599] width 234 height 62
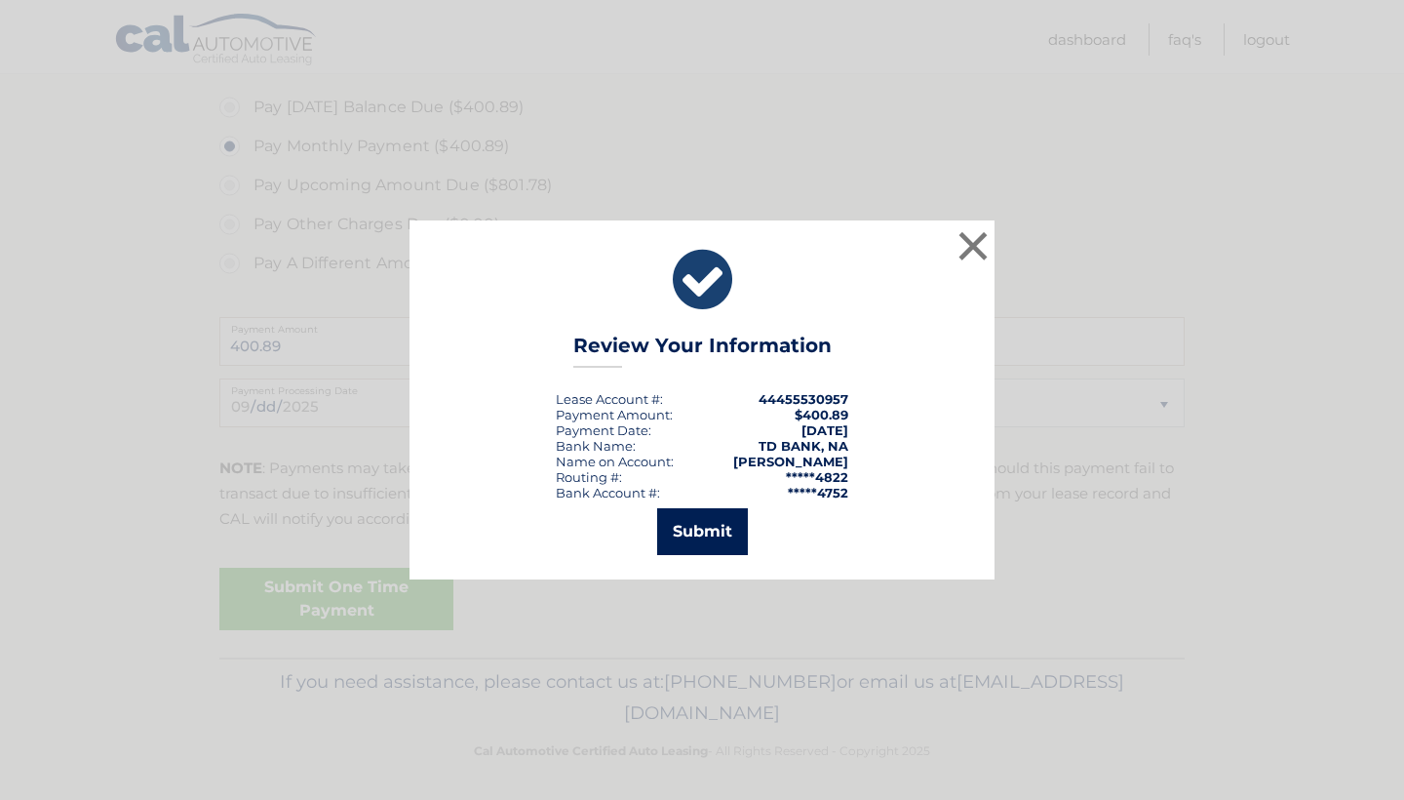
click at [717, 520] on button "Submit" at bounding box center [702, 531] width 91 height 47
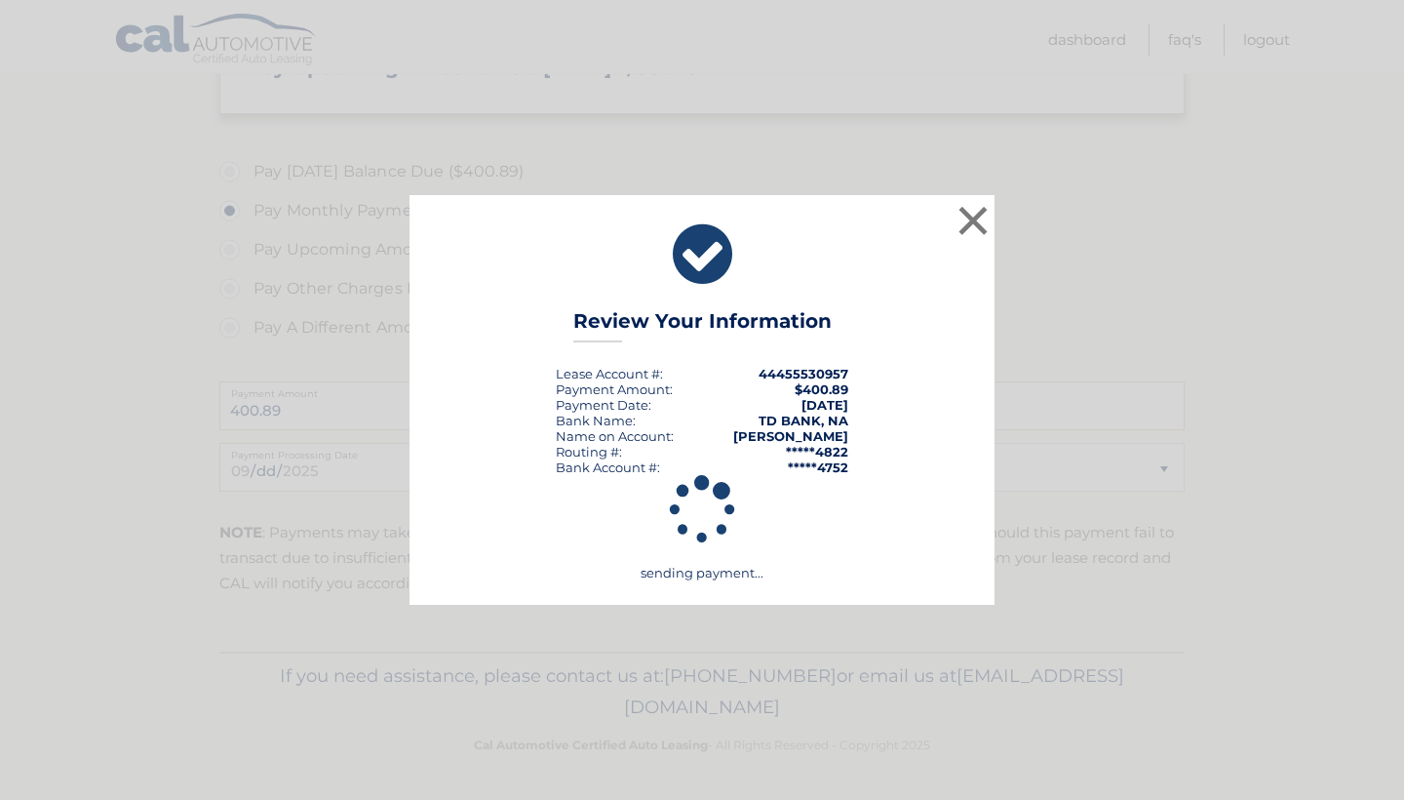
scroll to position [649, 0]
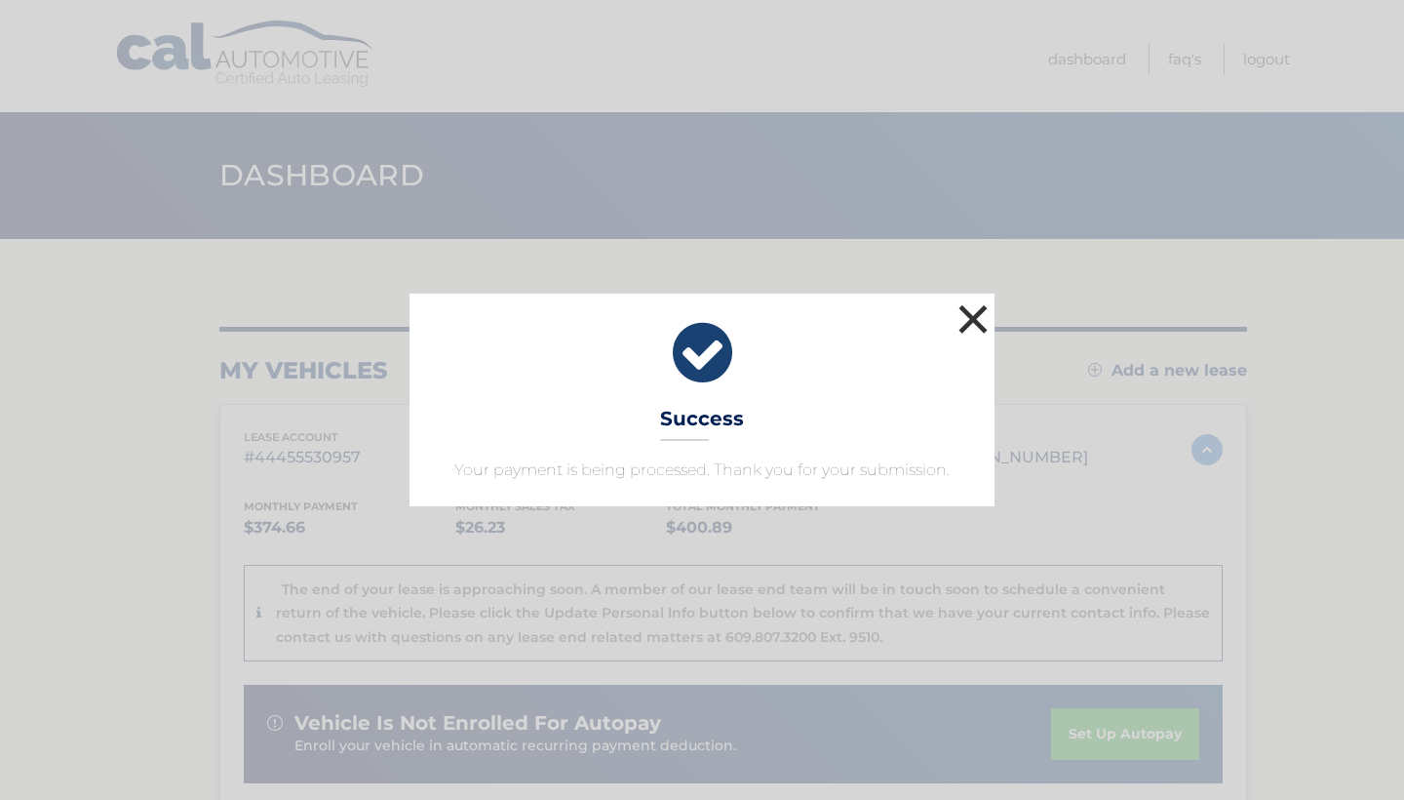
click at [978, 314] on button "×" at bounding box center [973, 318] width 39 height 39
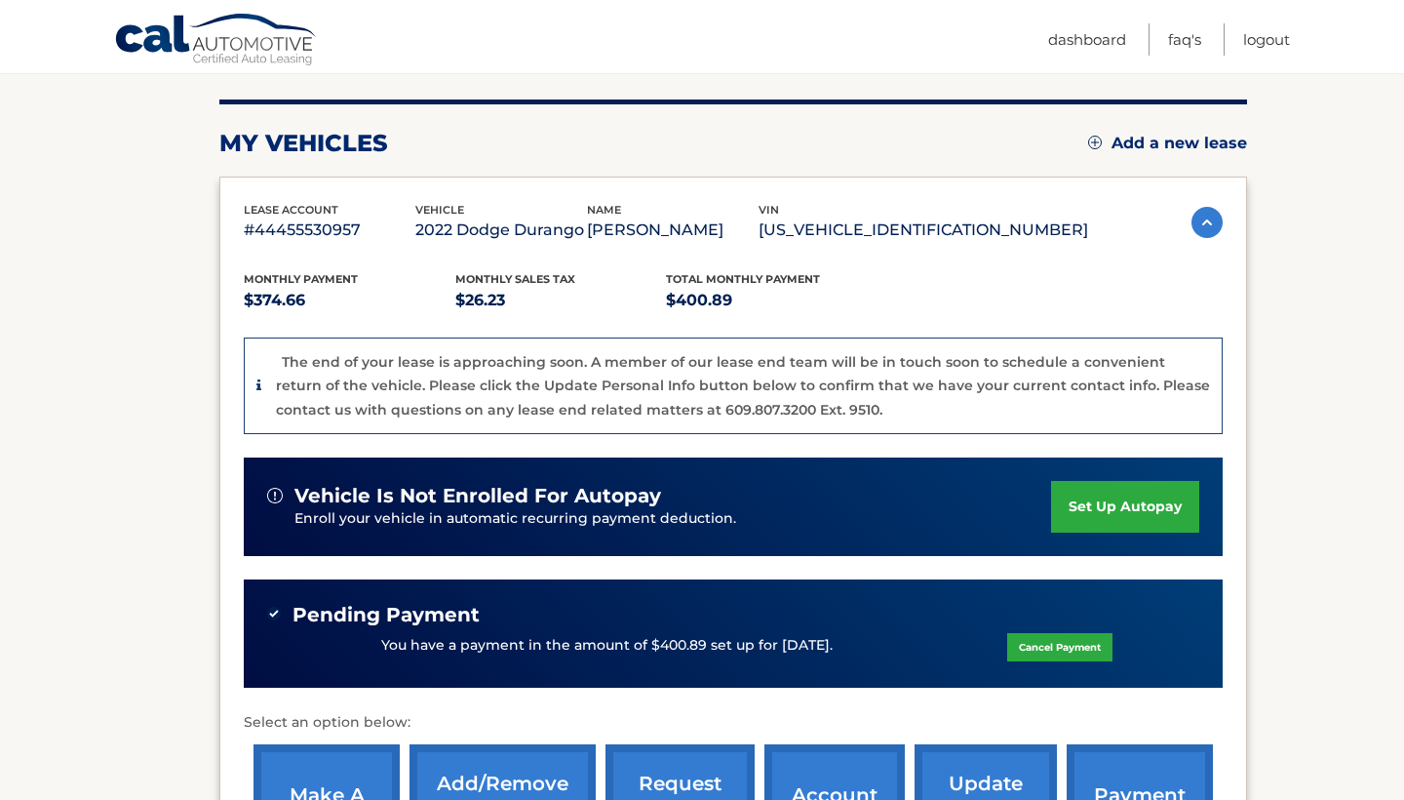
scroll to position [199, 0]
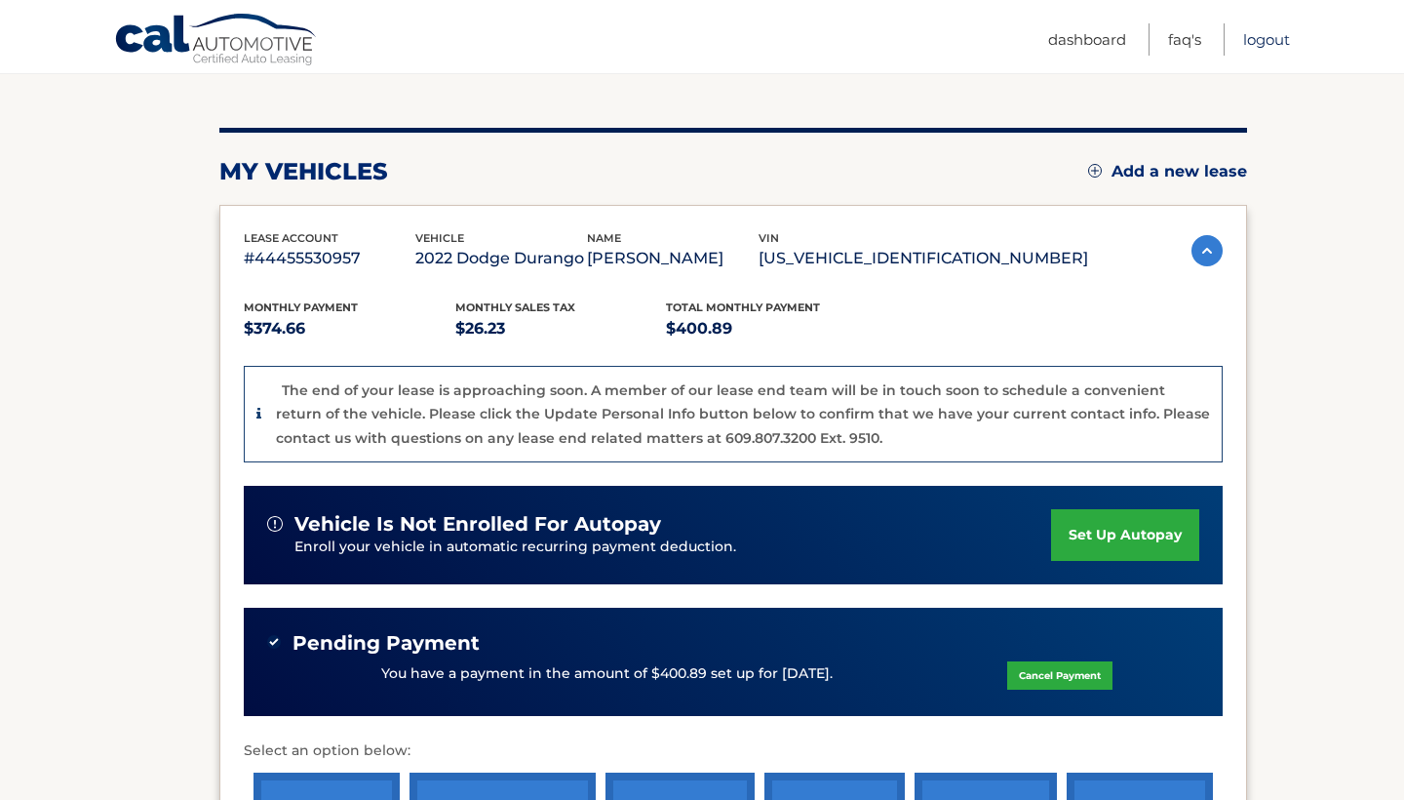
click at [1278, 32] on link "Logout" at bounding box center [1266, 39] width 47 height 32
